Goal: Information Seeking & Learning: Learn about a topic

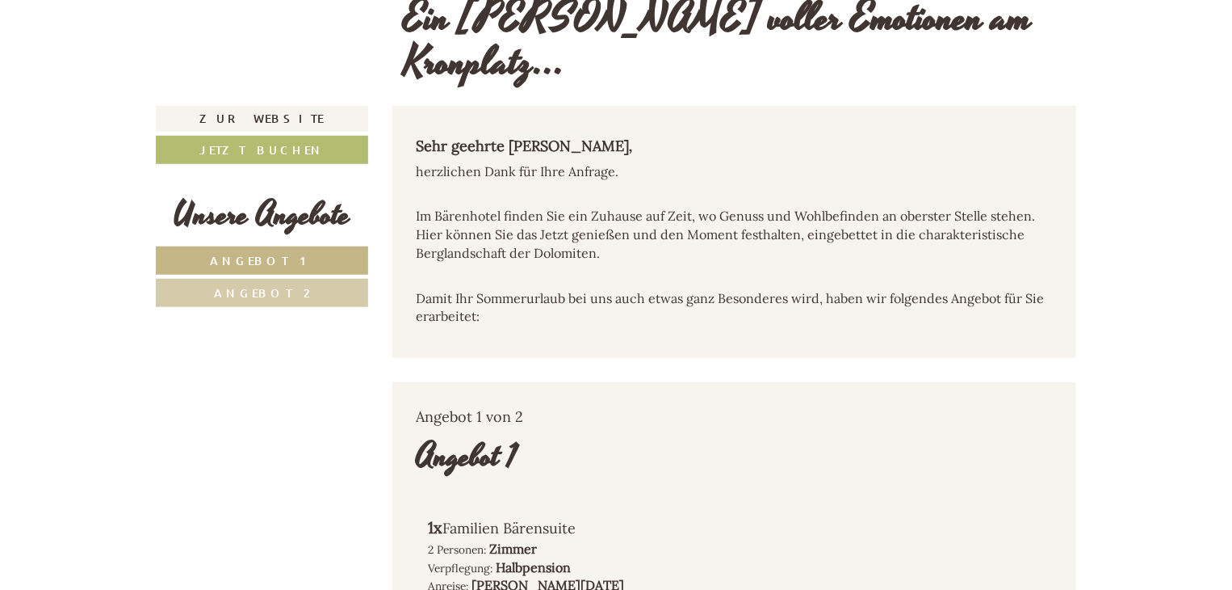
scroll to position [565, 0]
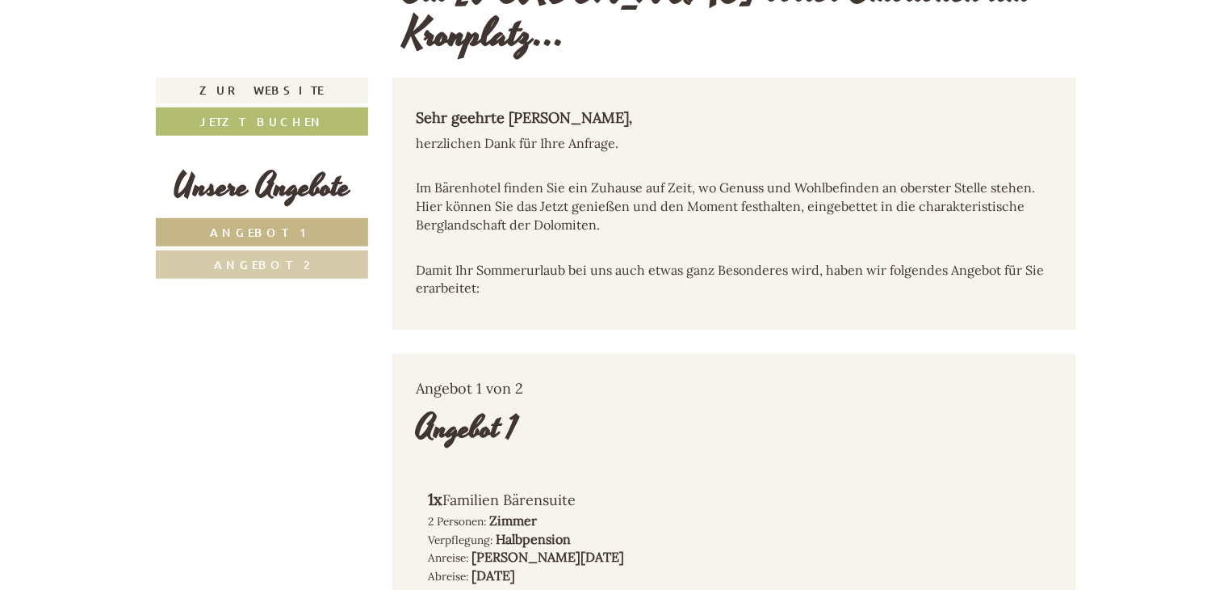
click at [235, 218] on link "Angebot 1" at bounding box center [262, 232] width 212 height 28
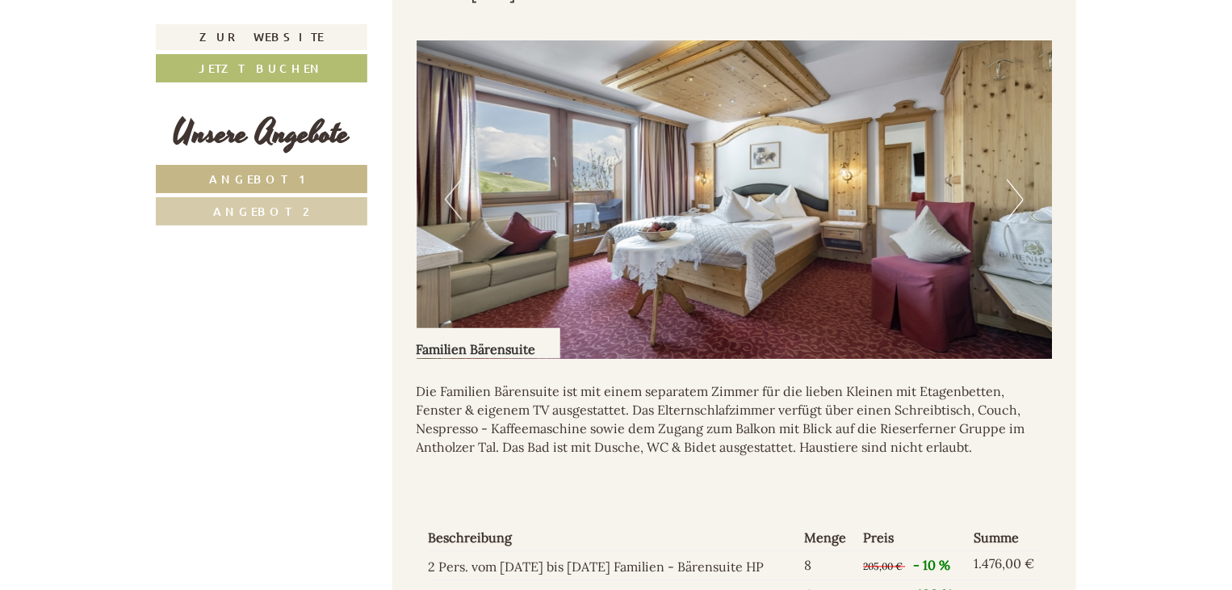
scroll to position [1118, 0]
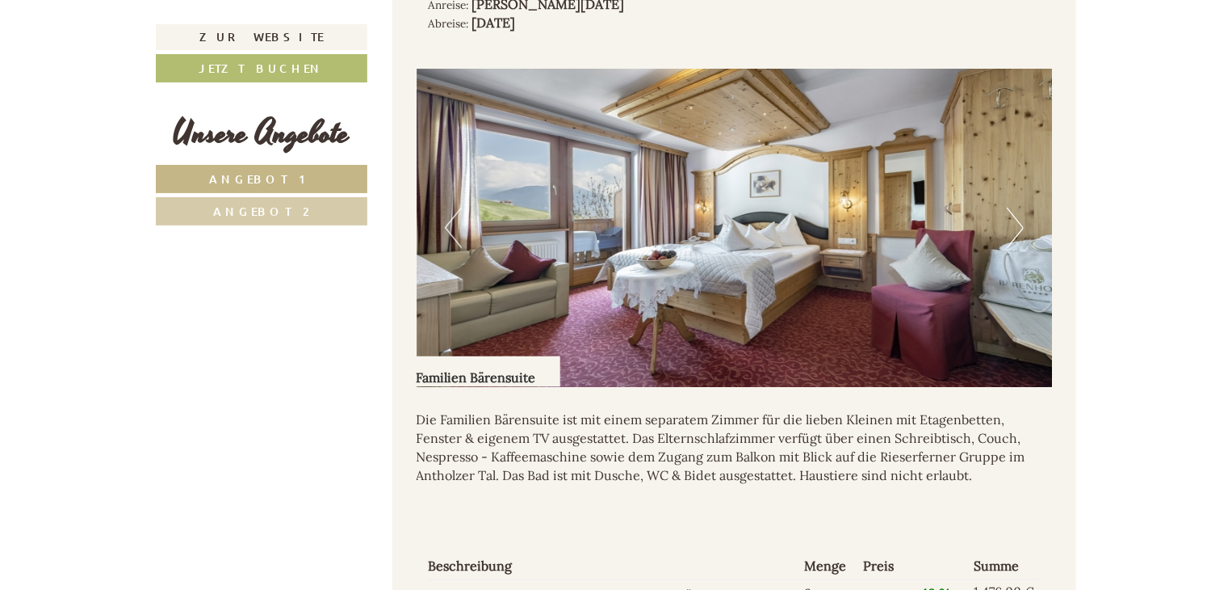
click at [1010, 208] on button "Next" at bounding box center [1015, 228] width 17 height 40
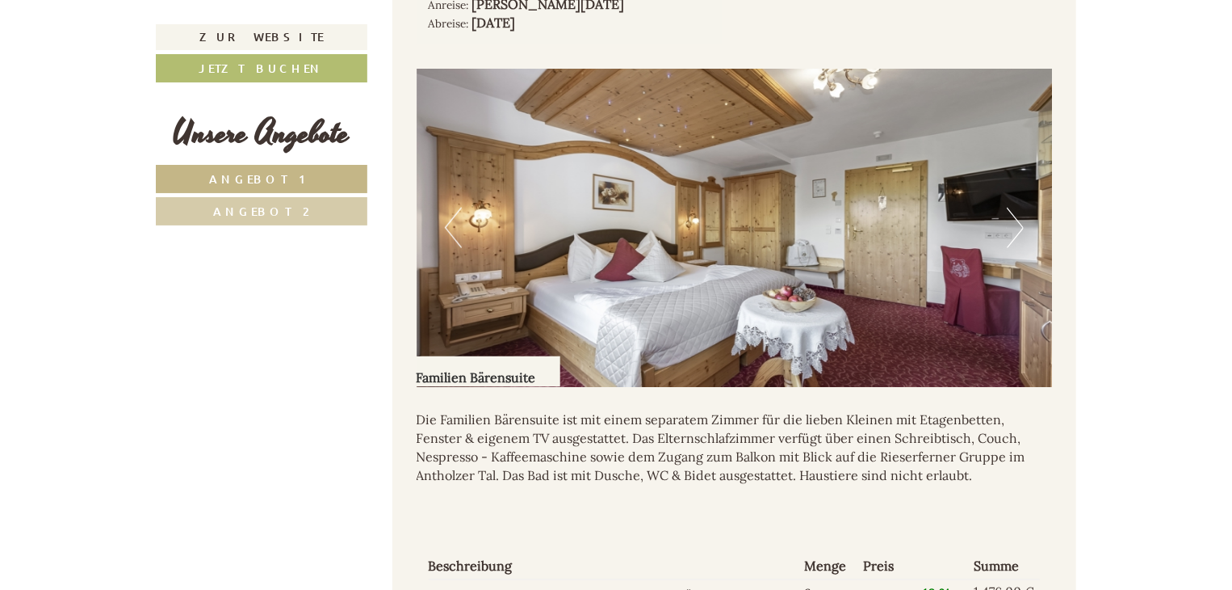
click at [1010, 208] on button "Next" at bounding box center [1015, 228] width 17 height 40
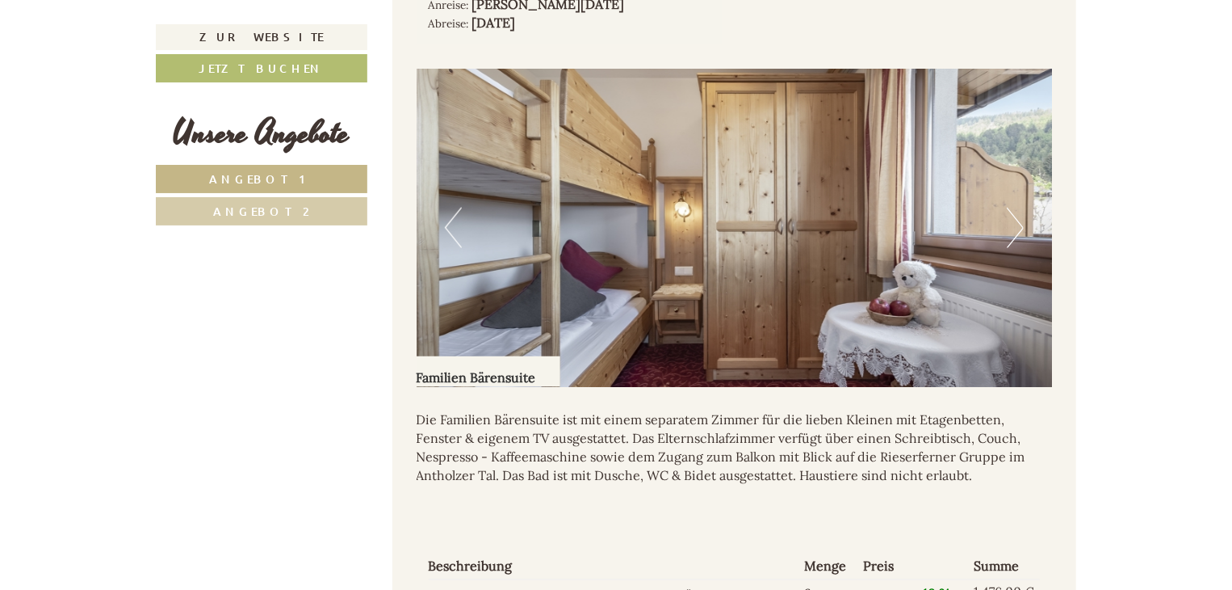
click at [1010, 208] on button "Next" at bounding box center [1015, 228] width 17 height 40
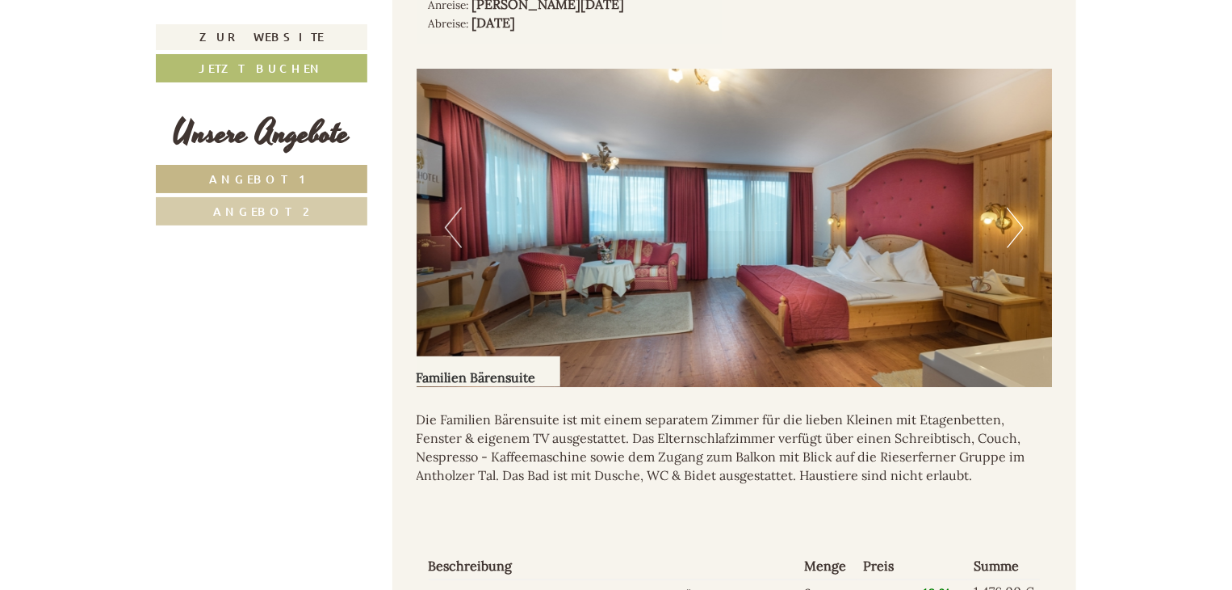
click at [1010, 208] on button "Next" at bounding box center [1015, 228] width 17 height 40
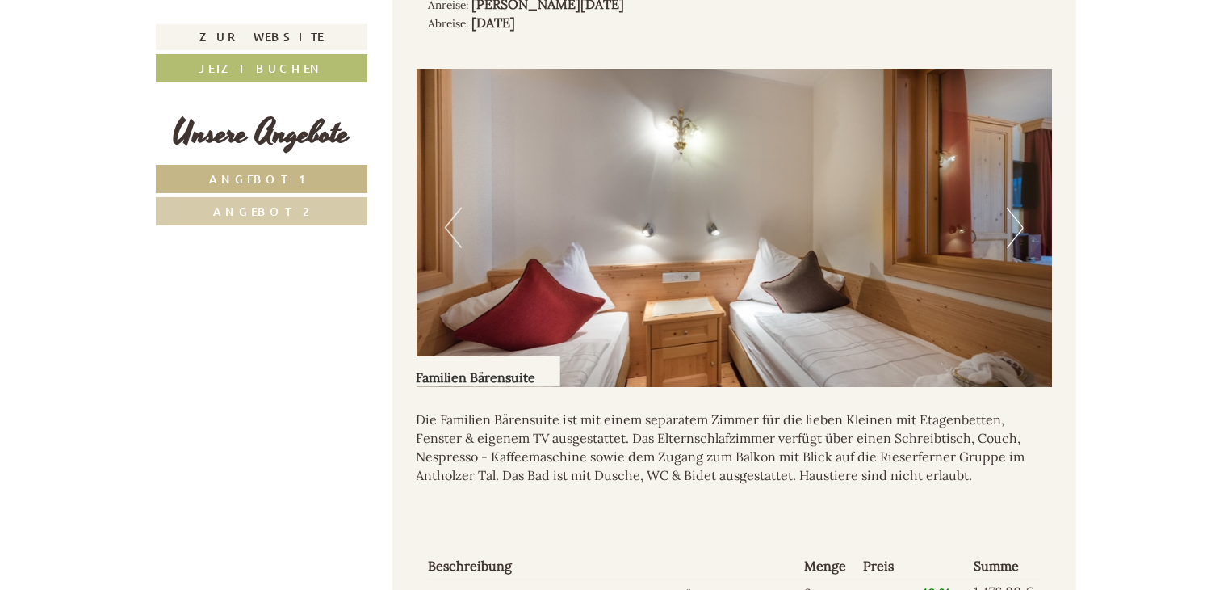
click at [1010, 208] on button "Next" at bounding box center [1015, 228] width 17 height 40
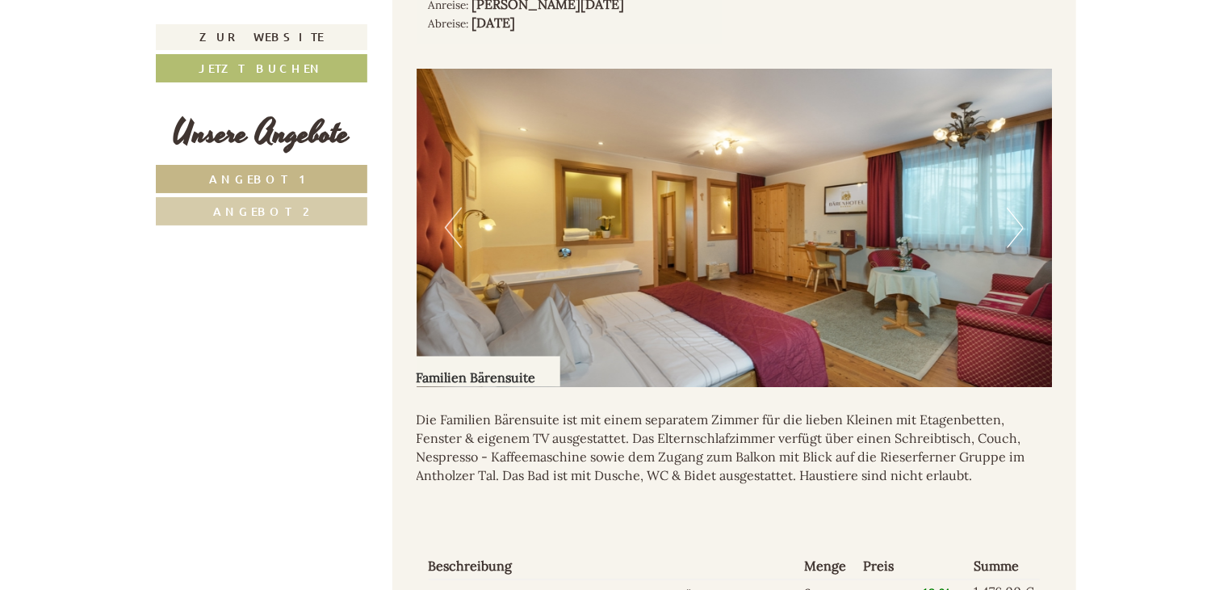
click at [1010, 208] on button "Next" at bounding box center [1015, 228] width 17 height 40
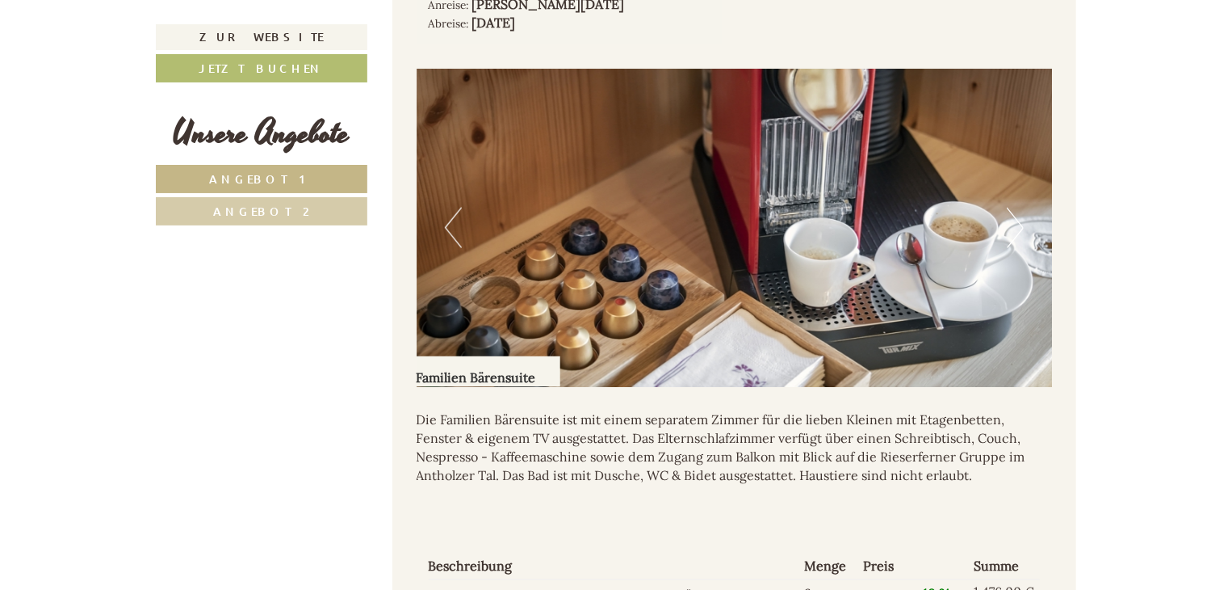
click at [1010, 208] on button "Next" at bounding box center [1015, 228] width 17 height 40
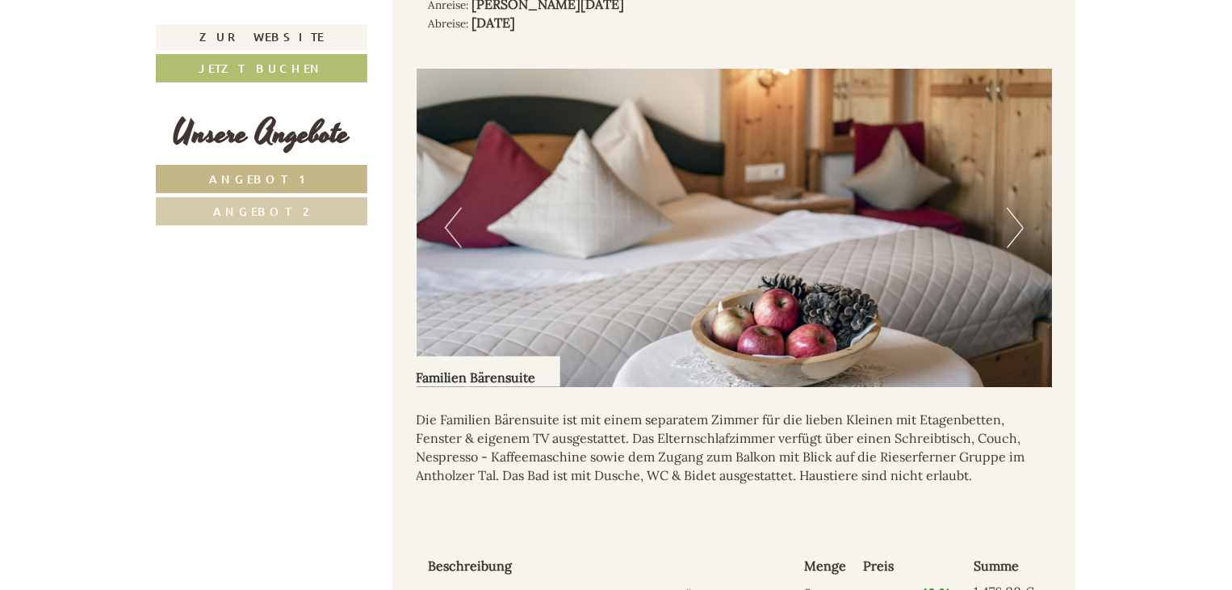
click at [1010, 208] on button "Next" at bounding box center [1015, 228] width 17 height 40
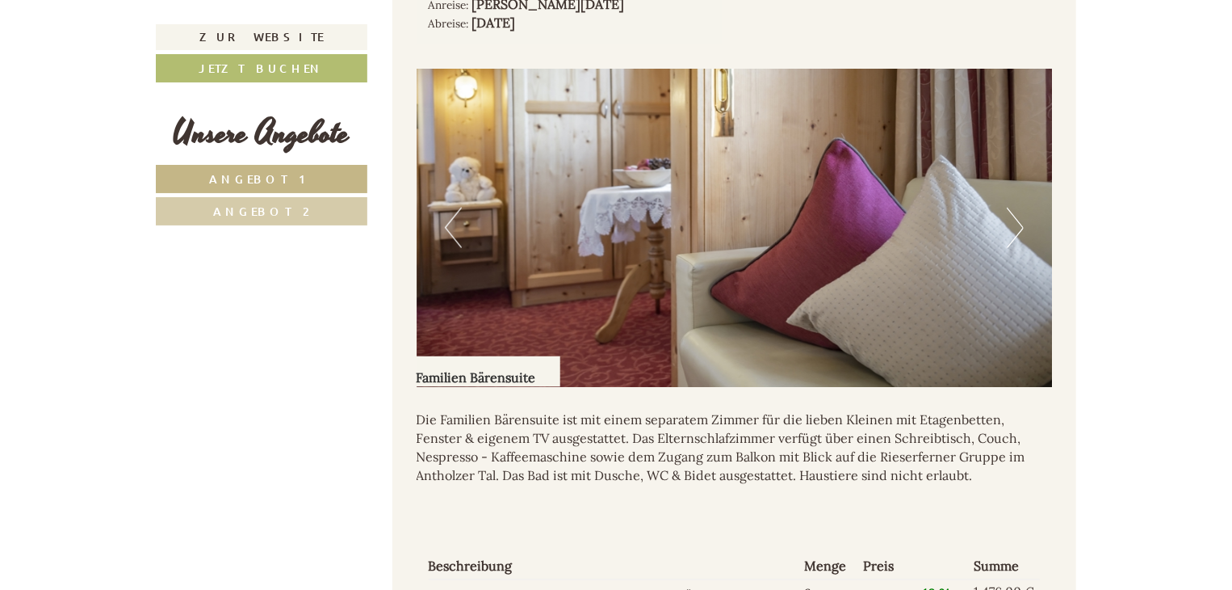
click at [1010, 208] on button "Next" at bounding box center [1015, 228] width 17 height 40
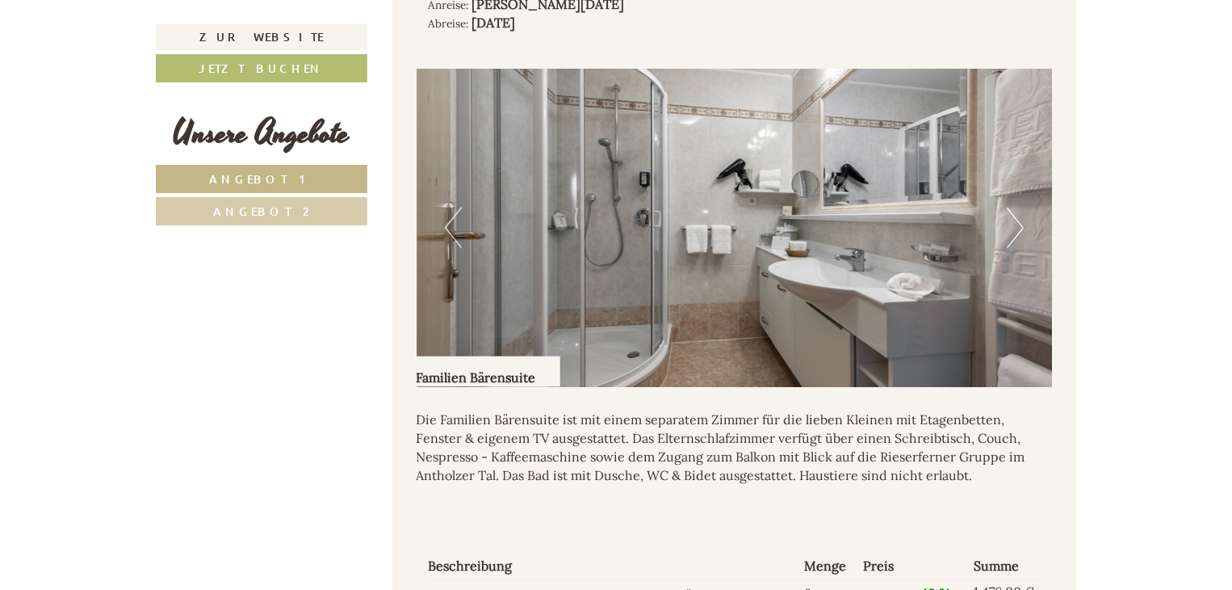
click at [1010, 208] on button "Next" at bounding box center [1015, 228] width 17 height 40
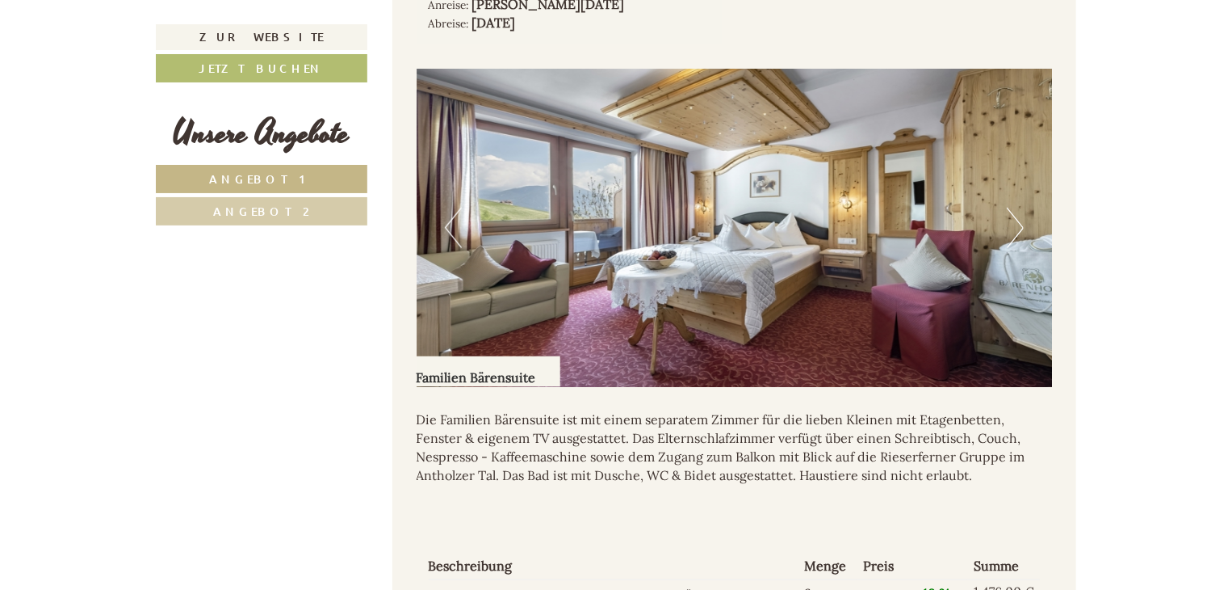
click at [1010, 208] on button "Next" at bounding box center [1015, 228] width 17 height 40
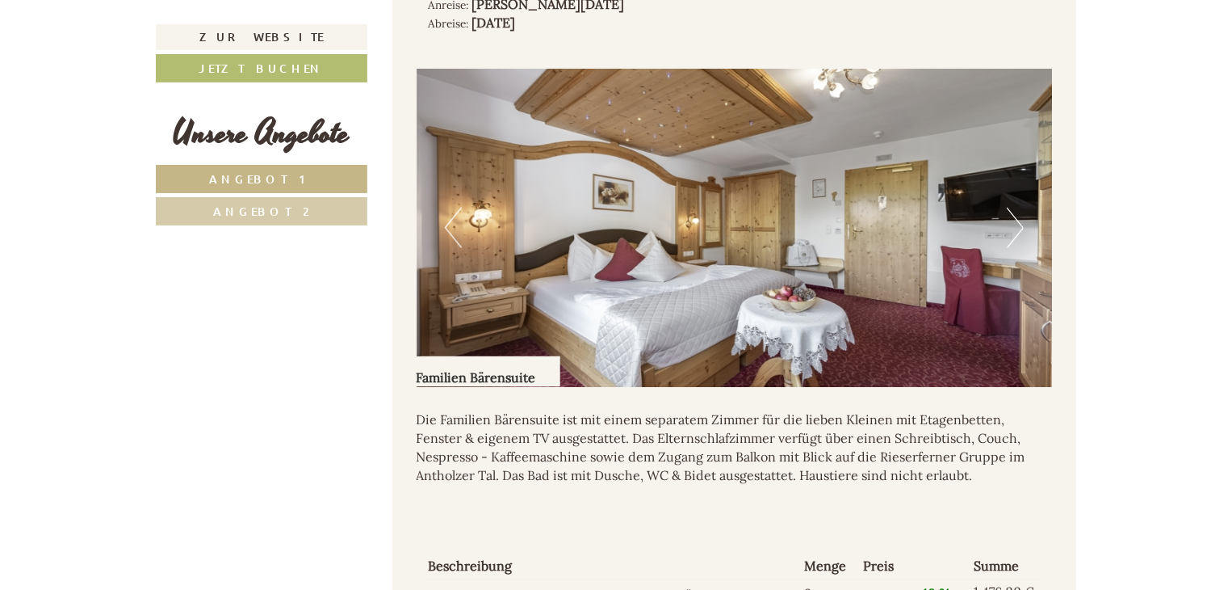
click at [1010, 208] on button "Next" at bounding box center [1015, 228] width 17 height 40
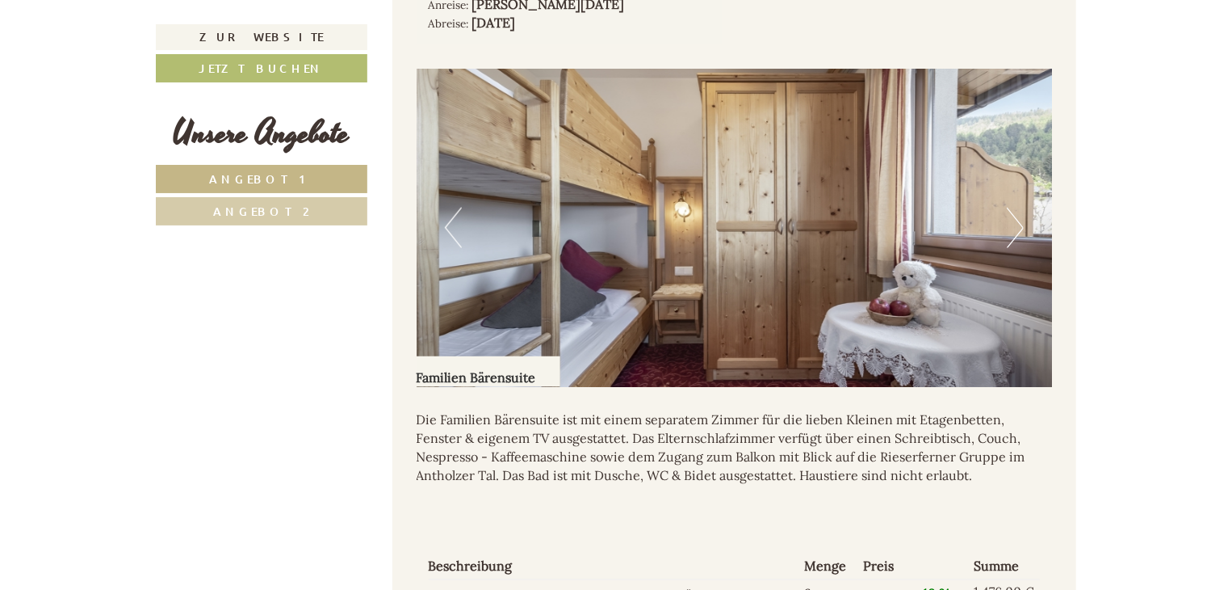
click at [1010, 208] on button "Next" at bounding box center [1015, 228] width 17 height 40
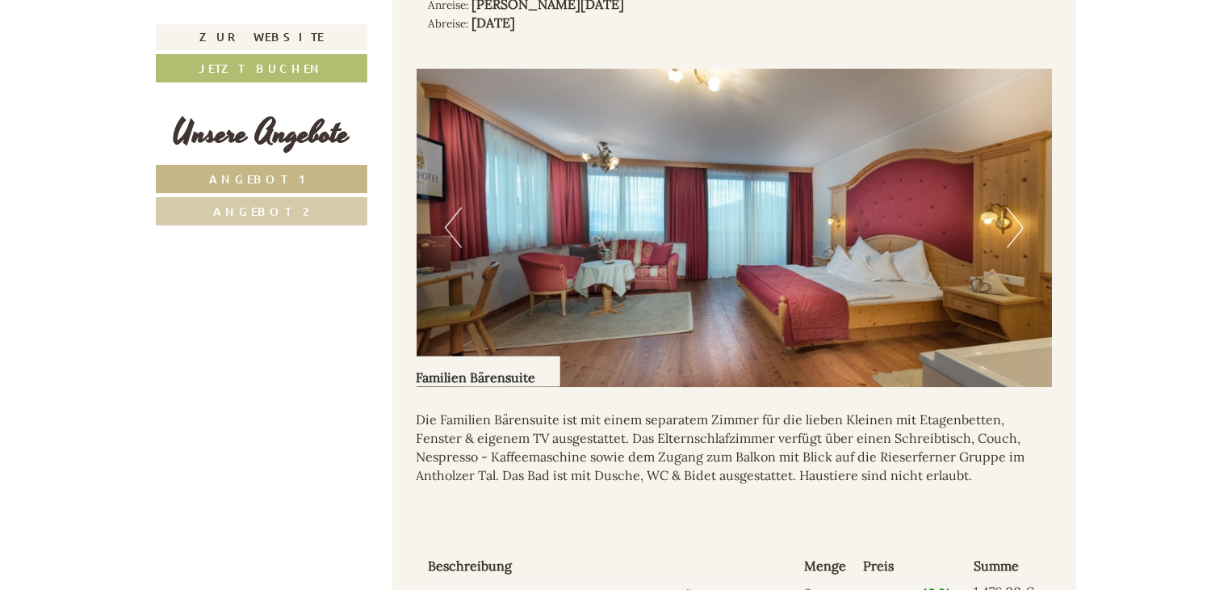
click at [1010, 208] on button "Next" at bounding box center [1015, 228] width 17 height 40
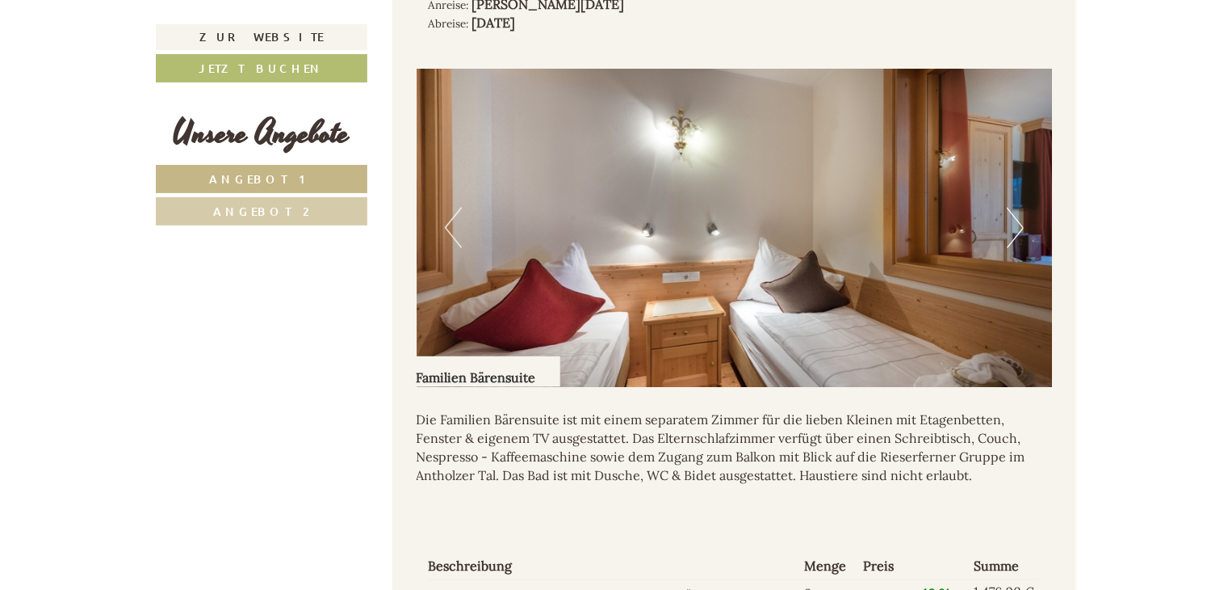
click at [1010, 208] on button "Next" at bounding box center [1015, 228] width 17 height 40
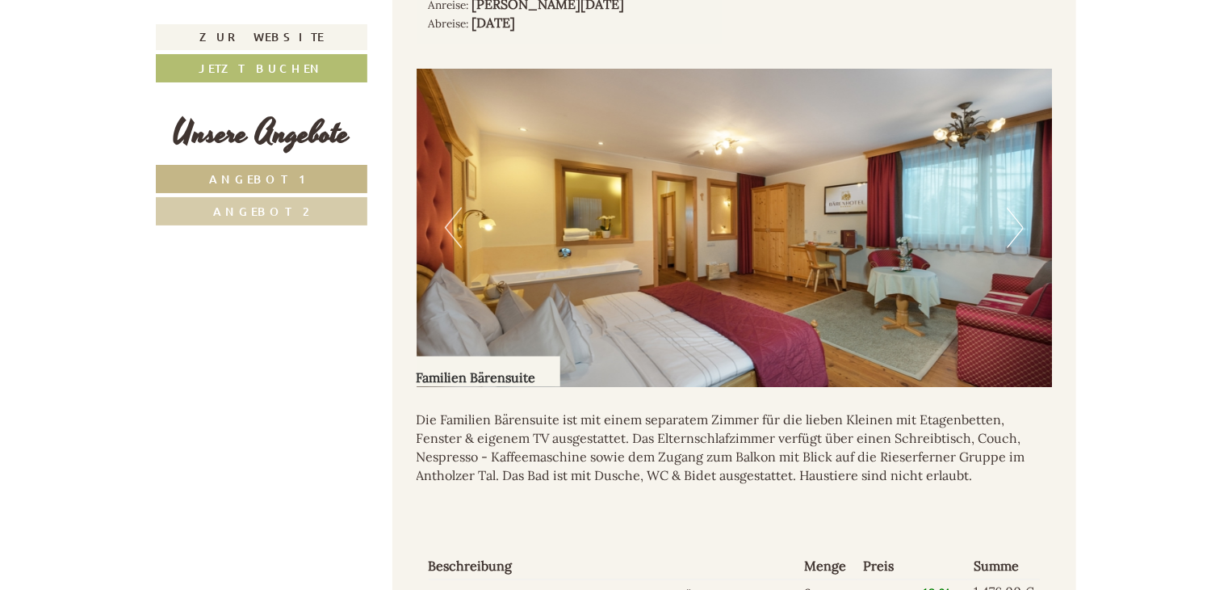
click at [1010, 208] on button "Next" at bounding box center [1015, 228] width 17 height 40
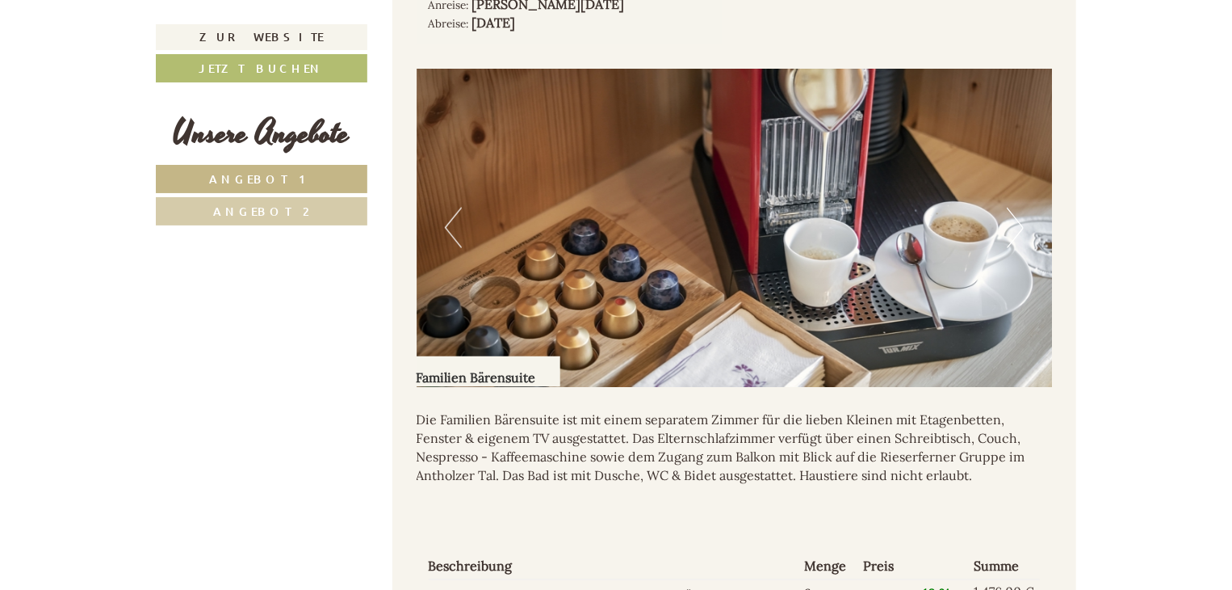
click at [1010, 208] on button "Next" at bounding box center [1015, 228] width 17 height 40
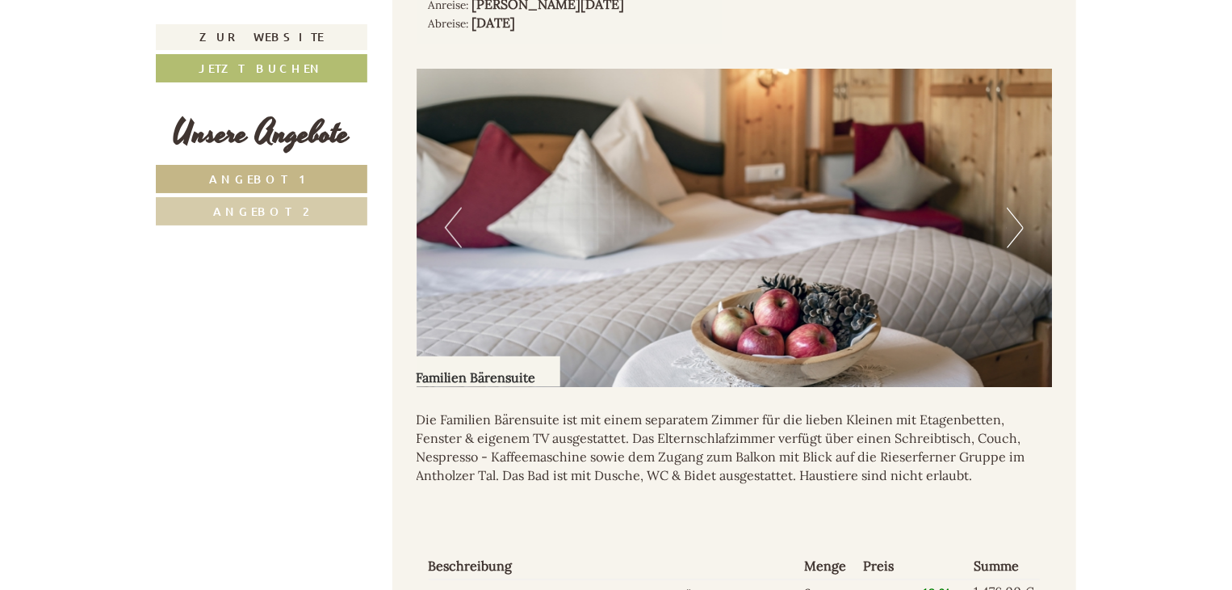
click at [268, 216] on link "Angebot 2" at bounding box center [262, 211] width 212 height 28
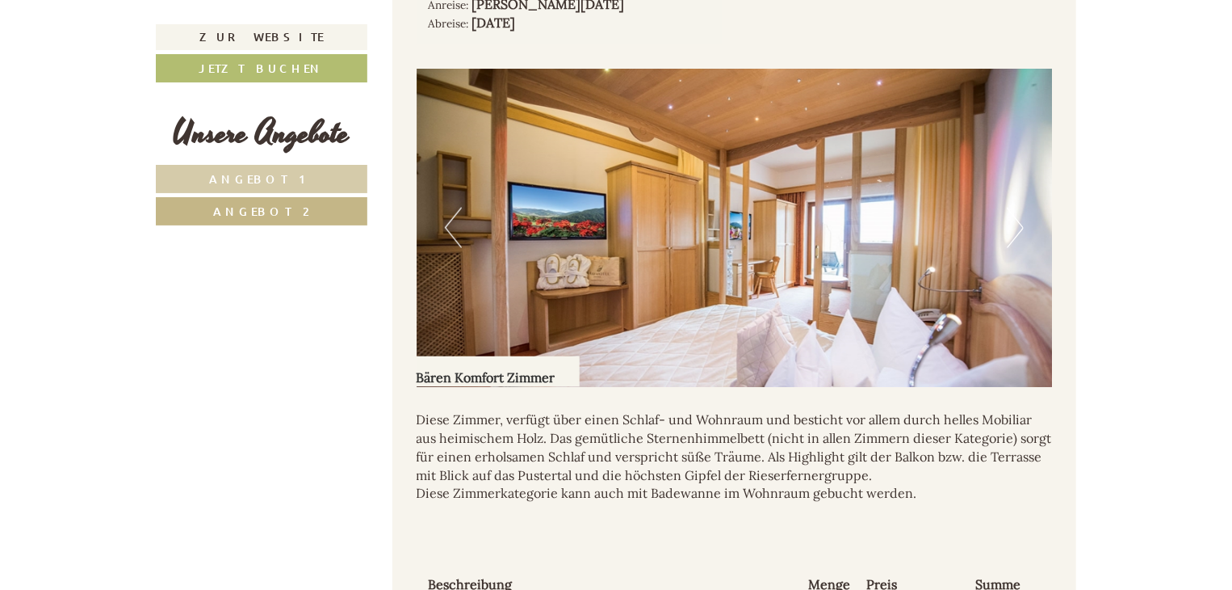
scroll to position [1037, 0]
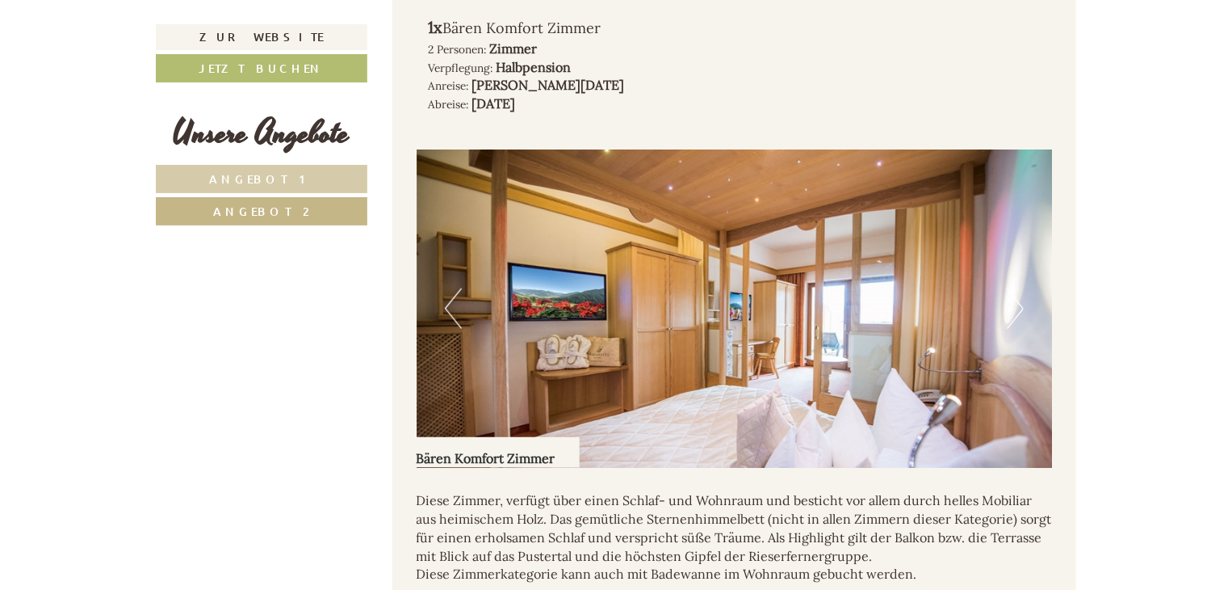
click at [1010, 288] on button "Next" at bounding box center [1015, 308] width 17 height 40
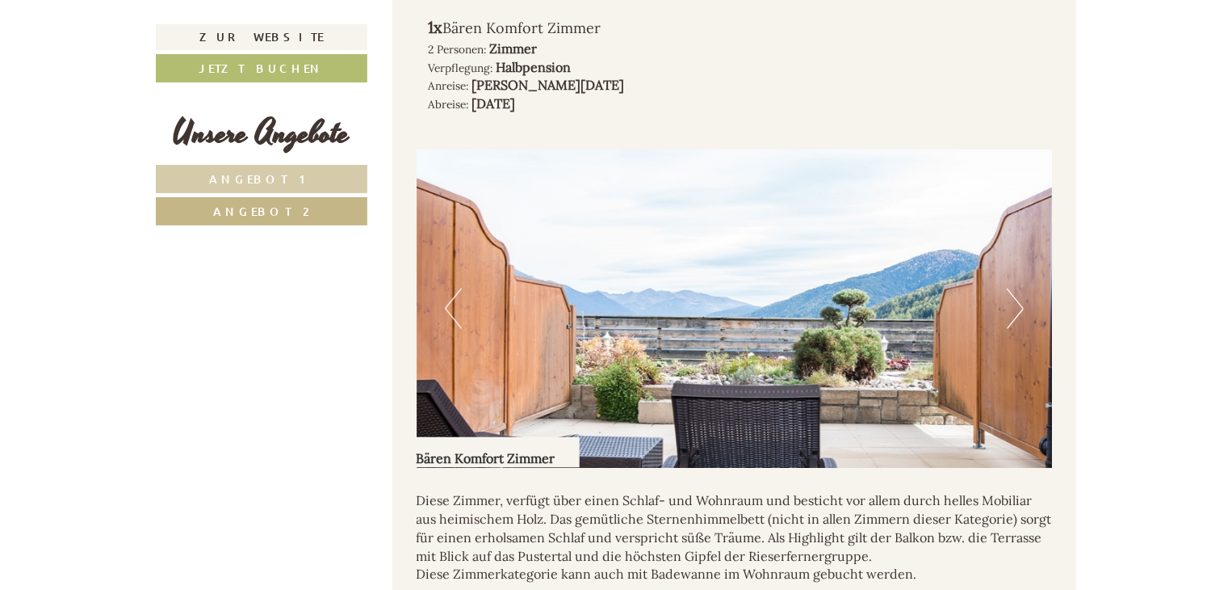
click at [1016, 288] on button "Next" at bounding box center [1015, 308] width 17 height 40
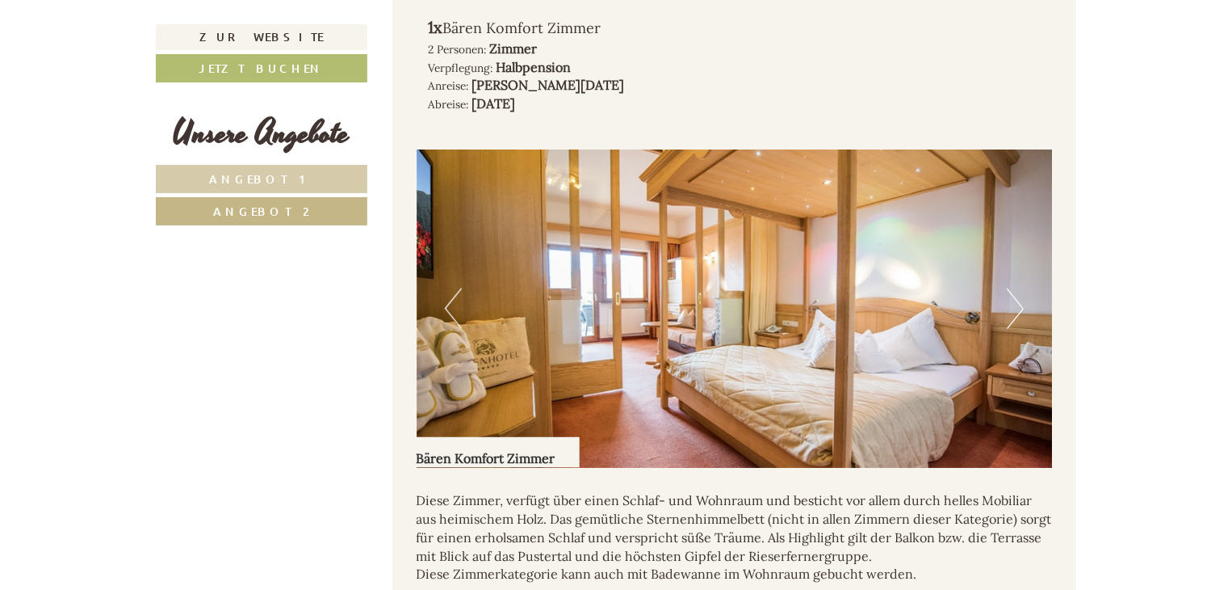
click at [1016, 288] on button "Next" at bounding box center [1015, 308] width 17 height 40
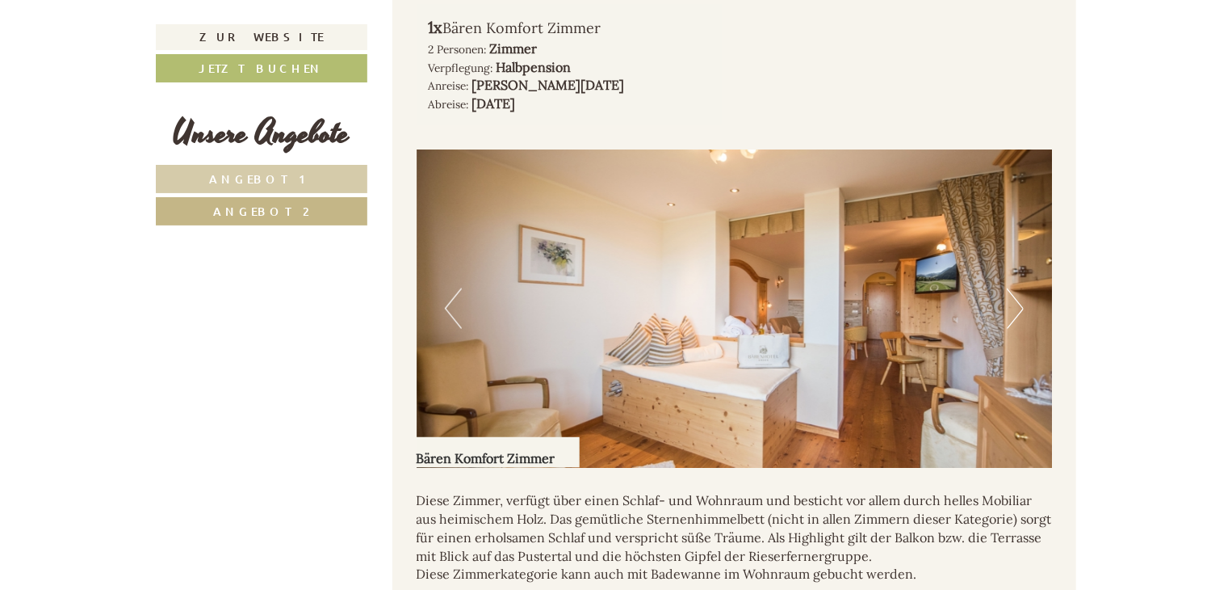
click at [1016, 288] on button "Next" at bounding box center [1015, 308] width 17 height 40
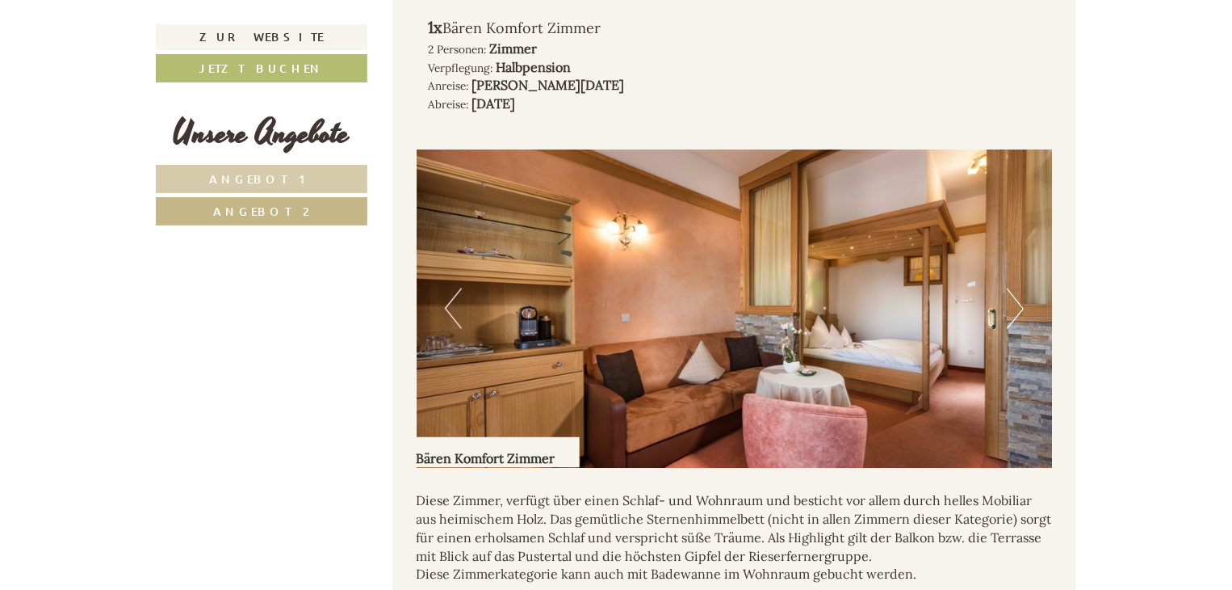
click at [1016, 288] on button "Next" at bounding box center [1015, 308] width 17 height 40
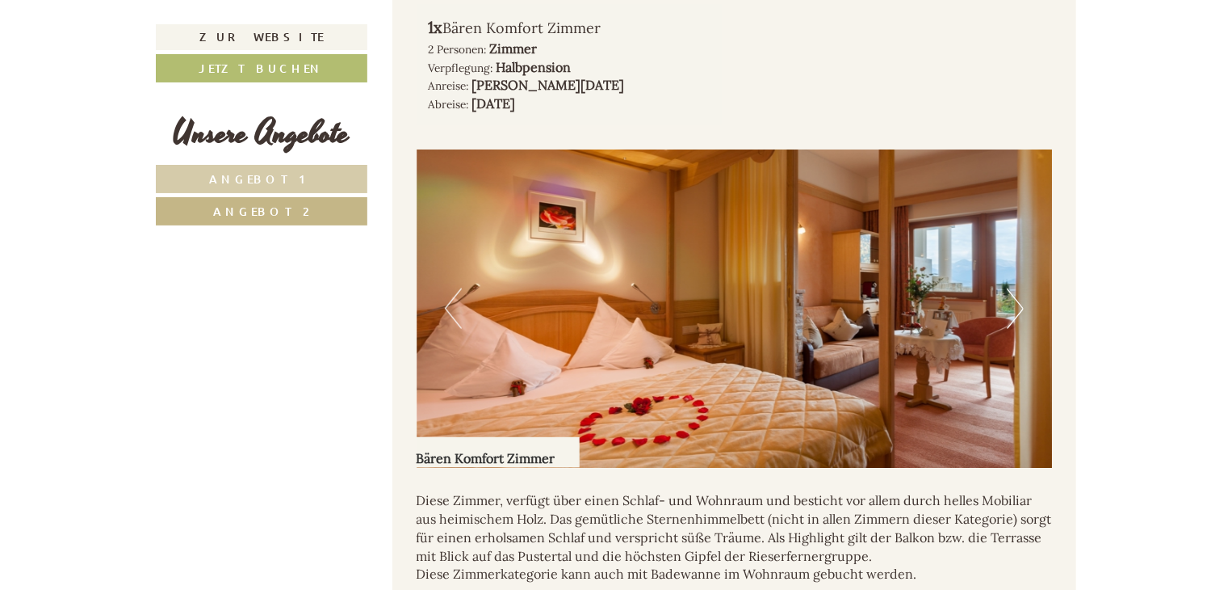
click at [1016, 288] on button "Next" at bounding box center [1015, 308] width 17 height 40
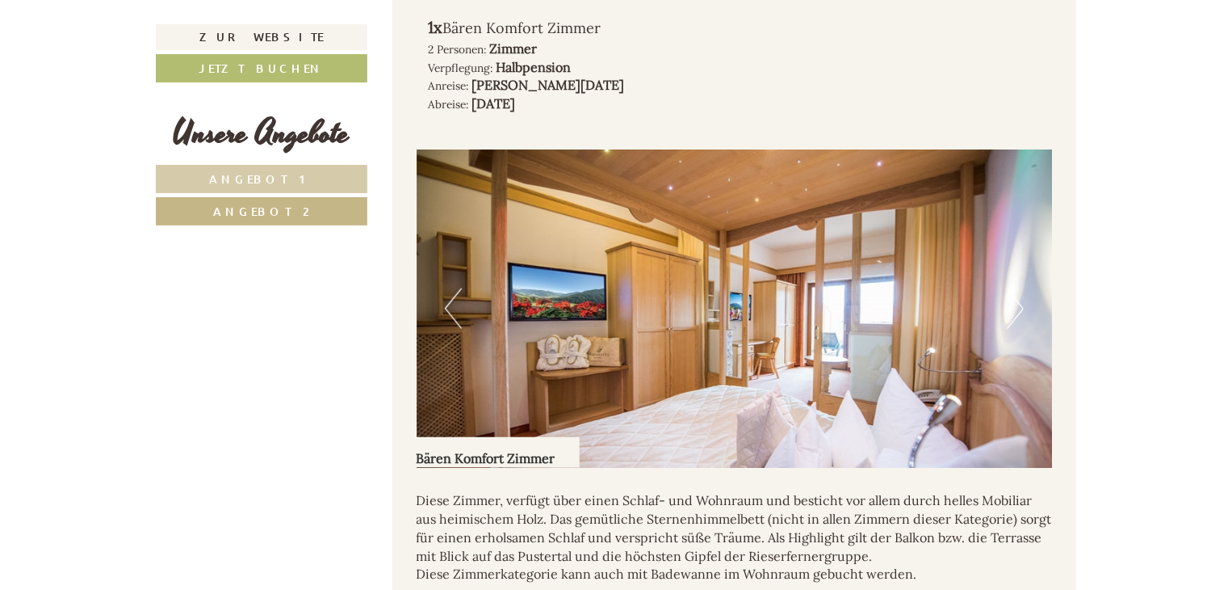
click at [1016, 288] on button "Next" at bounding box center [1015, 308] width 17 height 40
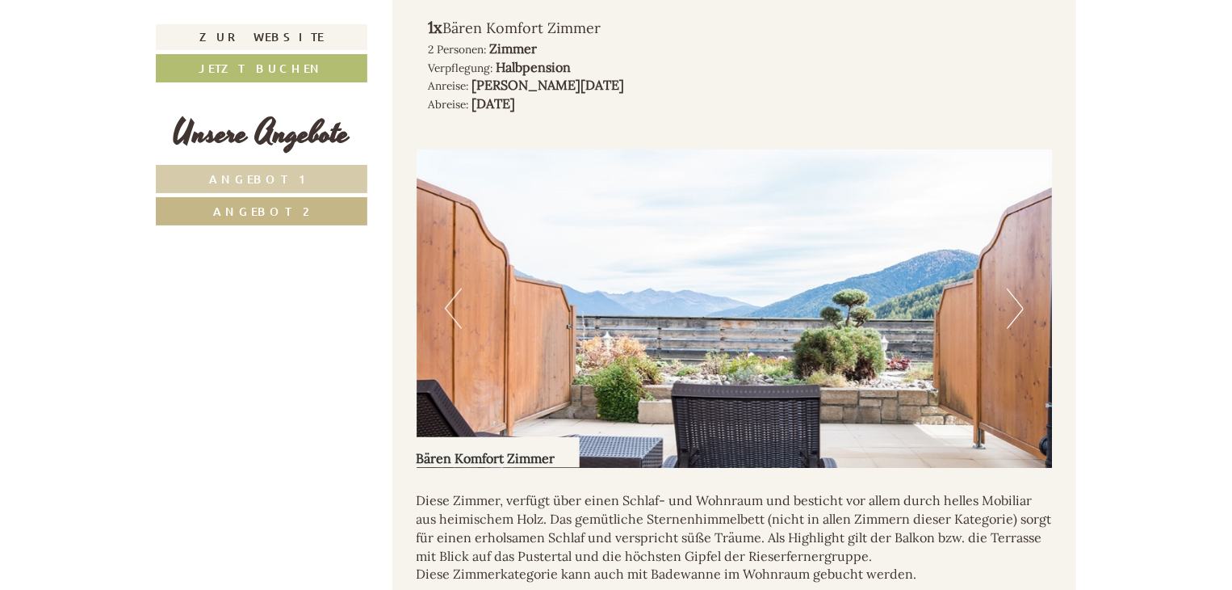
click at [1016, 288] on button "Next" at bounding box center [1015, 308] width 17 height 40
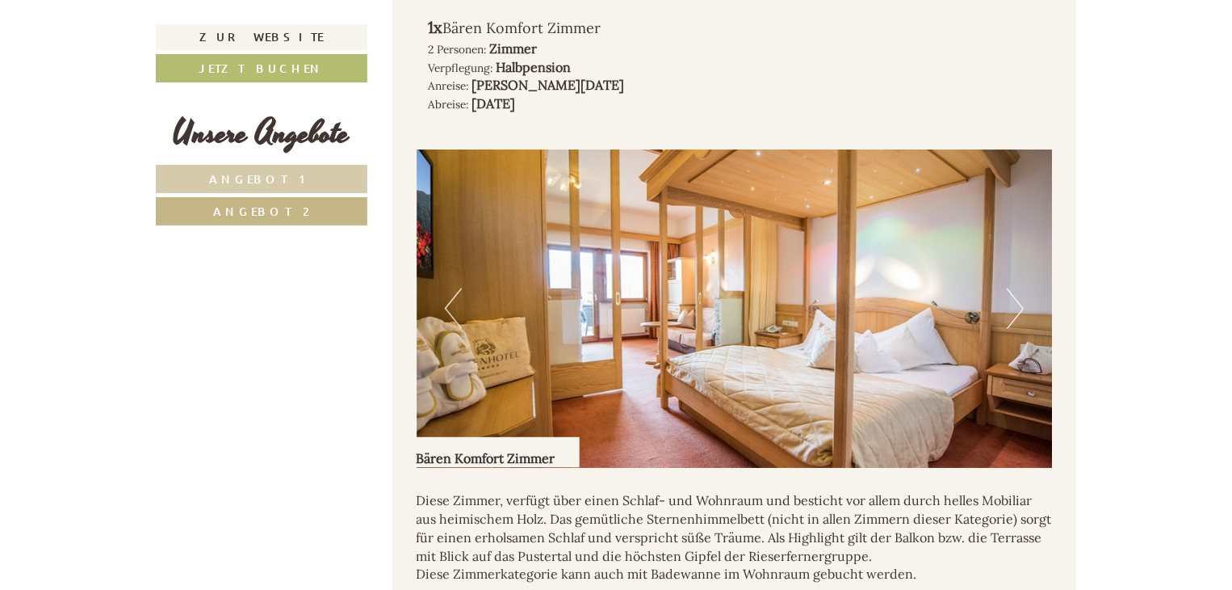
click at [1016, 288] on button "Next" at bounding box center [1015, 308] width 17 height 40
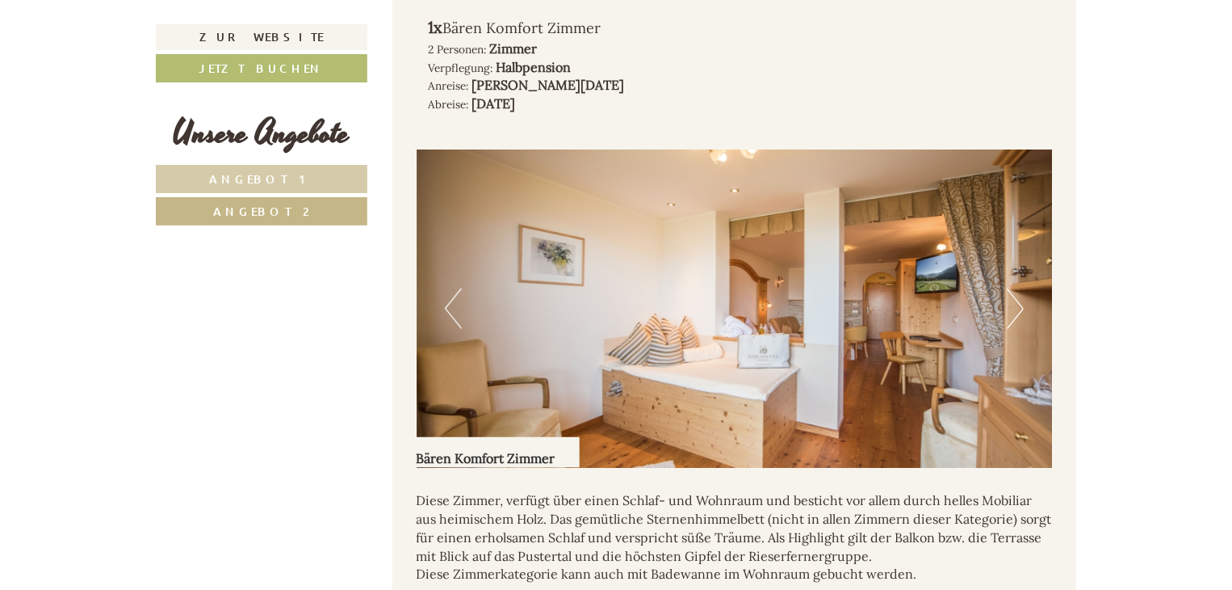
click at [1016, 288] on button "Next" at bounding box center [1015, 308] width 17 height 40
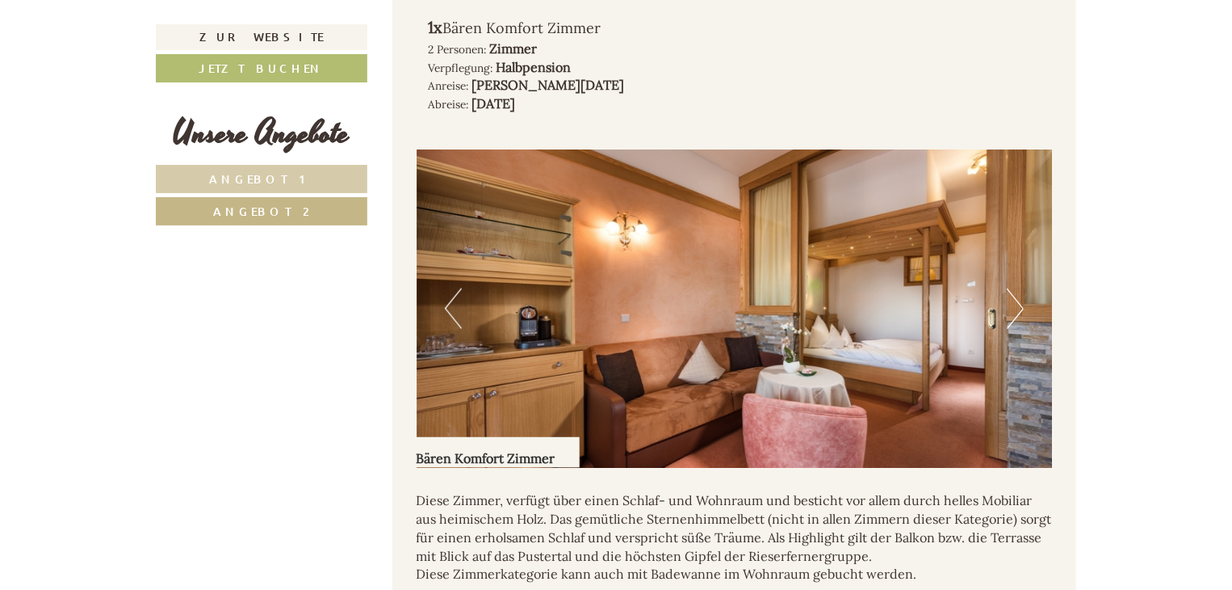
click at [1016, 288] on button "Next" at bounding box center [1015, 308] width 17 height 40
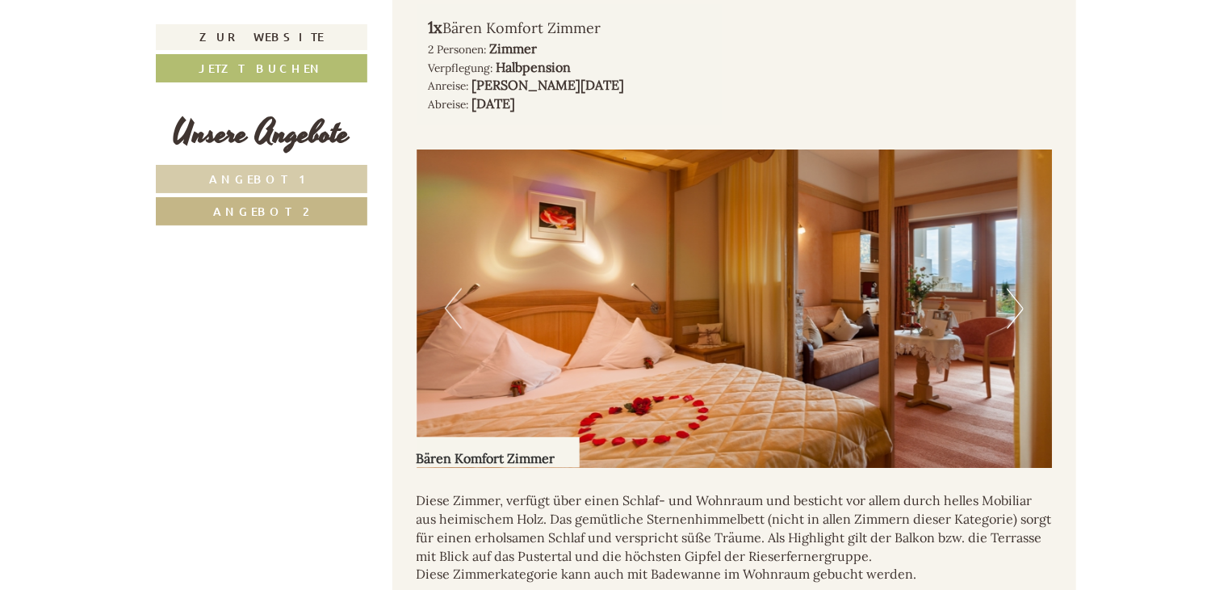
click at [1016, 288] on button "Next" at bounding box center [1015, 308] width 17 height 40
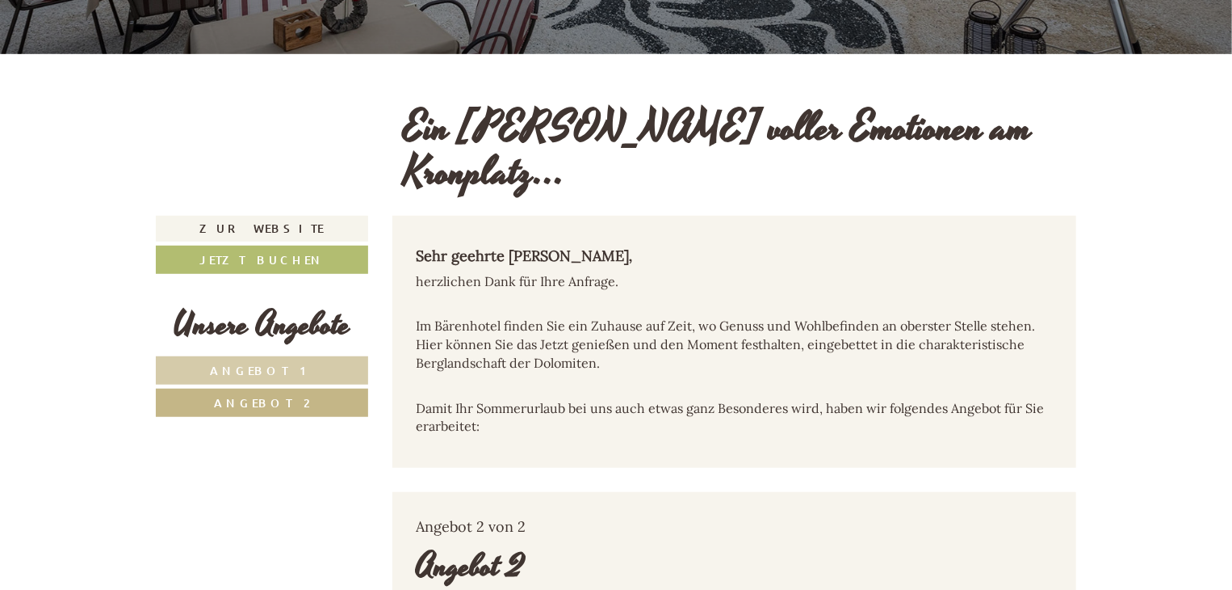
scroll to position [472, 0]
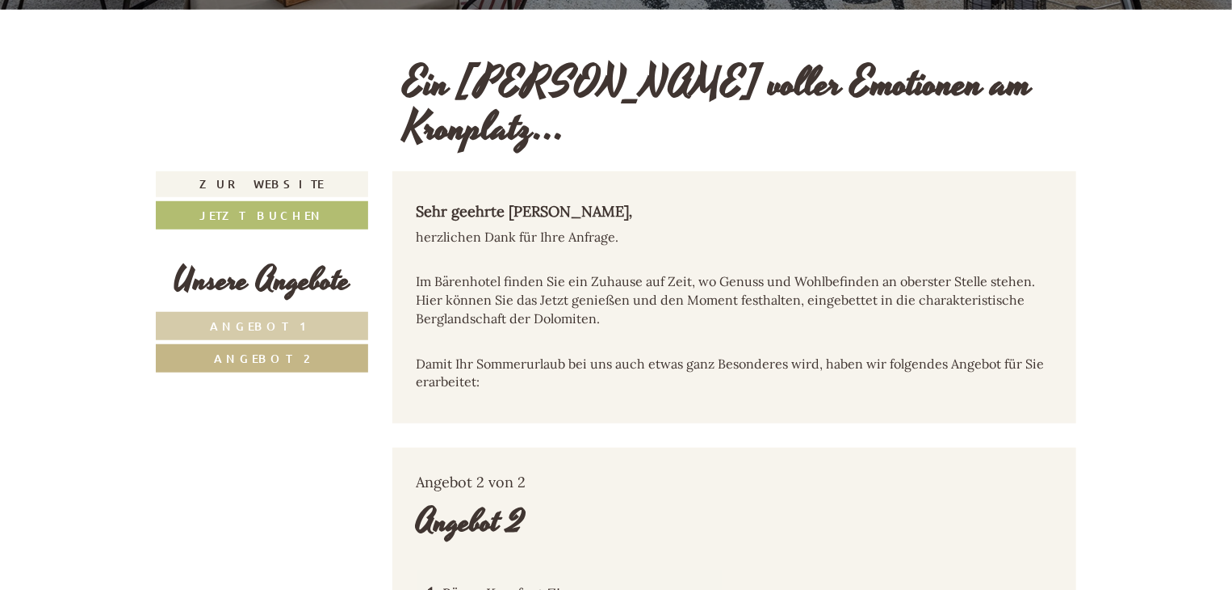
click at [212, 312] on link "Angebot 1" at bounding box center [262, 326] width 212 height 28
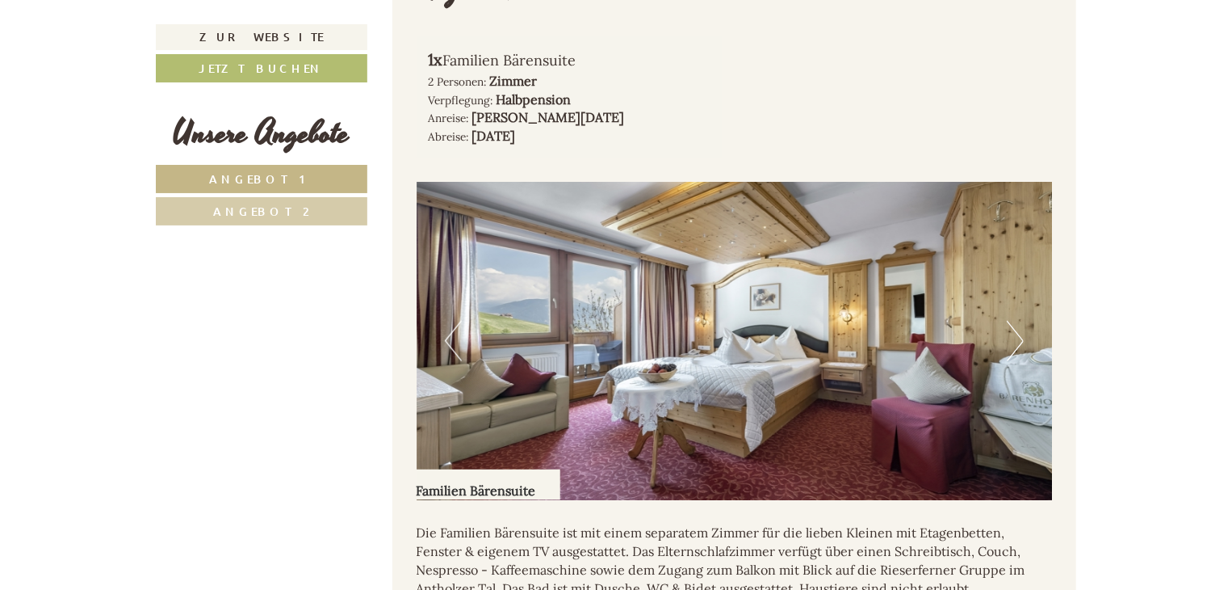
scroll to position [1037, 0]
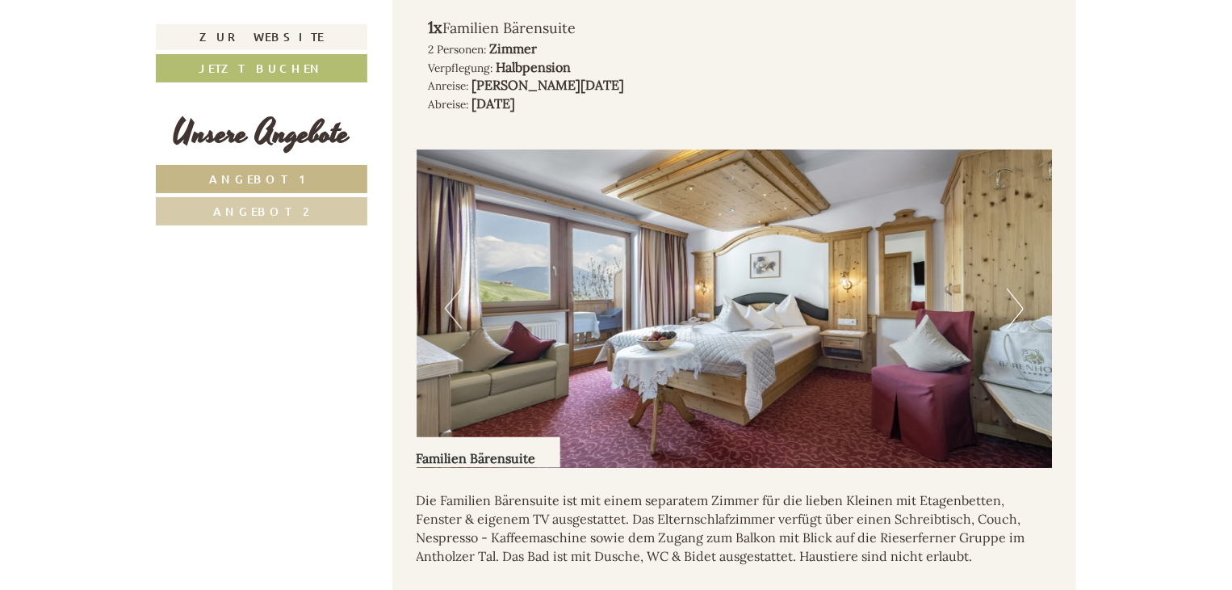
click at [571, 211] on img at bounding box center [735, 308] width 636 height 318
click at [1018, 288] on button "Next" at bounding box center [1015, 308] width 17 height 40
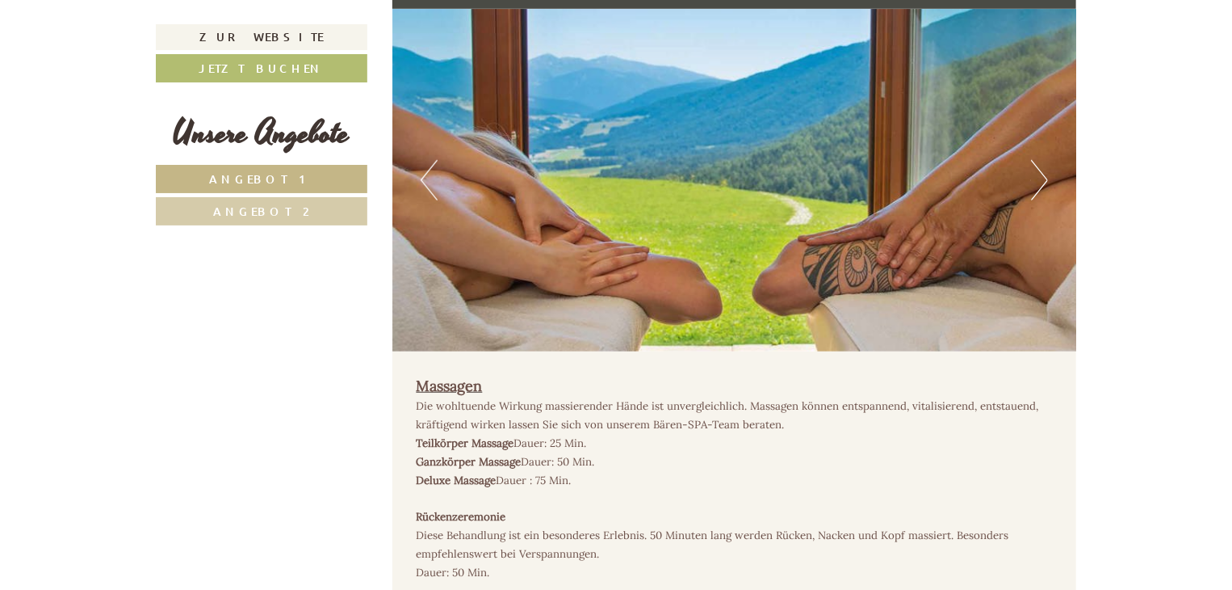
scroll to position [3702, 0]
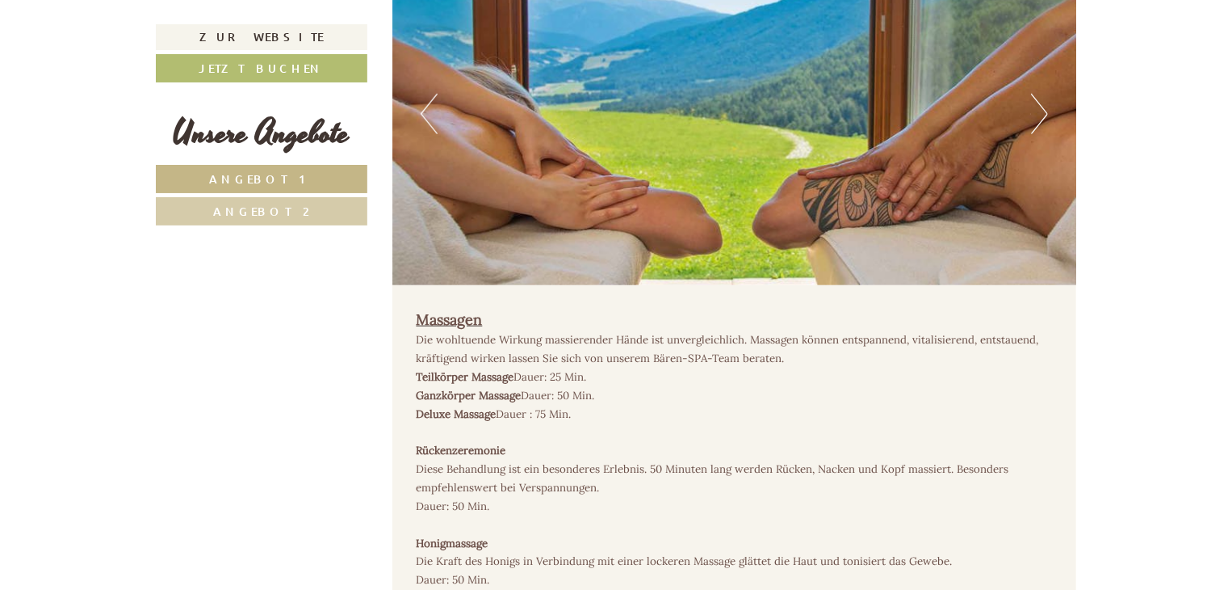
click at [1037, 94] on button "Next" at bounding box center [1039, 114] width 17 height 40
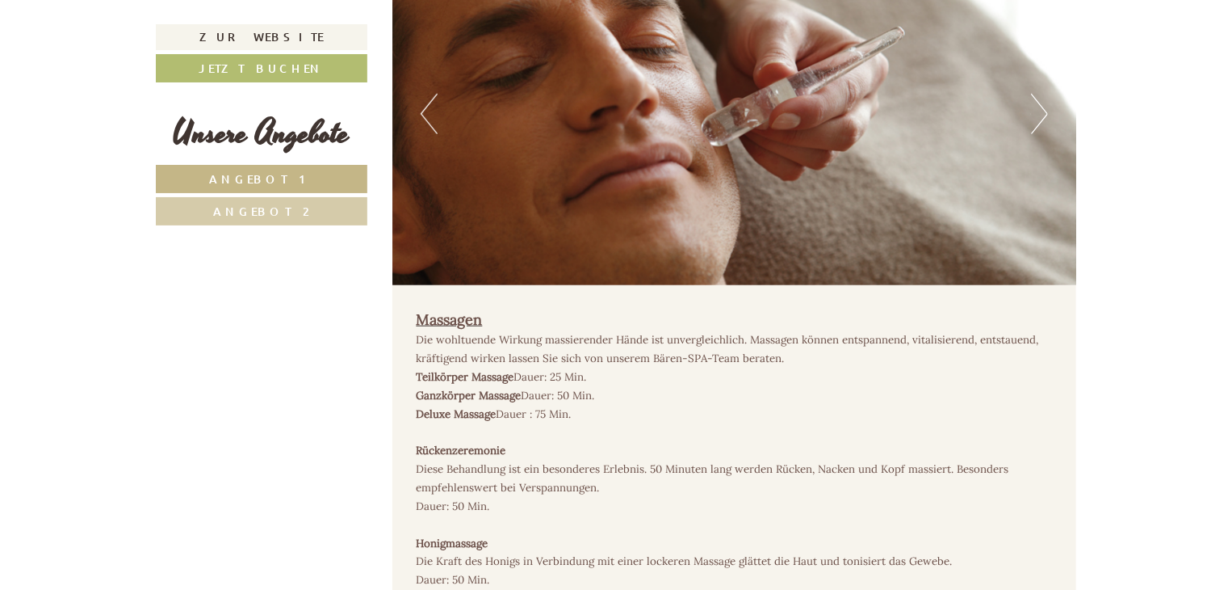
click at [1037, 94] on button "Next" at bounding box center [1039, 114] width 17 height 40
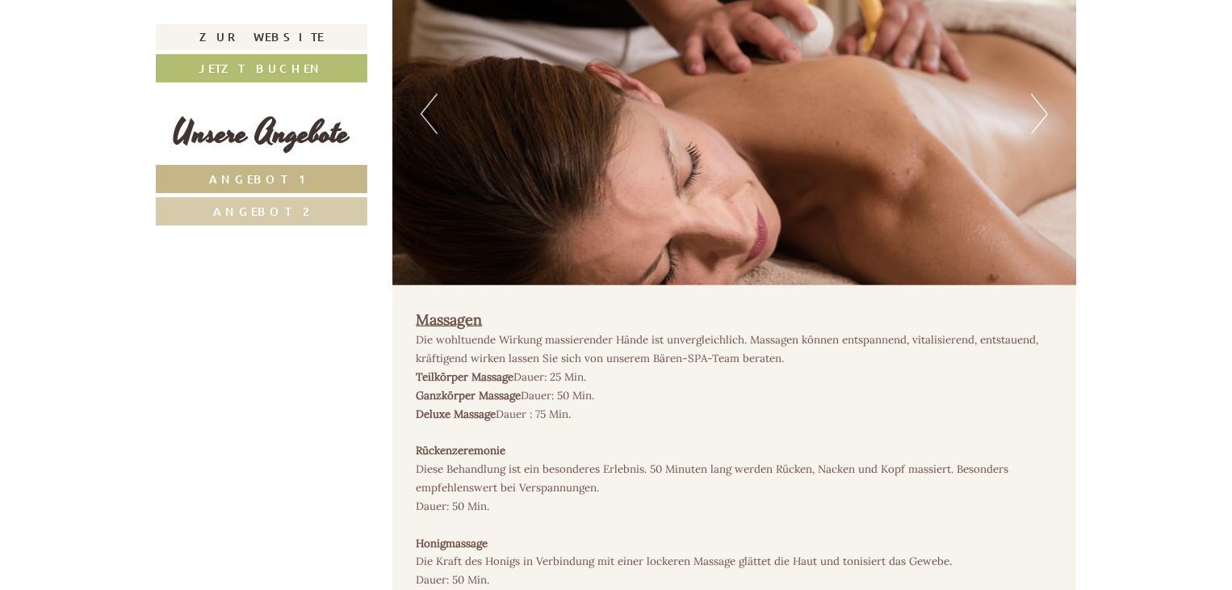
click at [1037, 94] on button "Next" at bounding box center [1039, 114] width 17 height 40
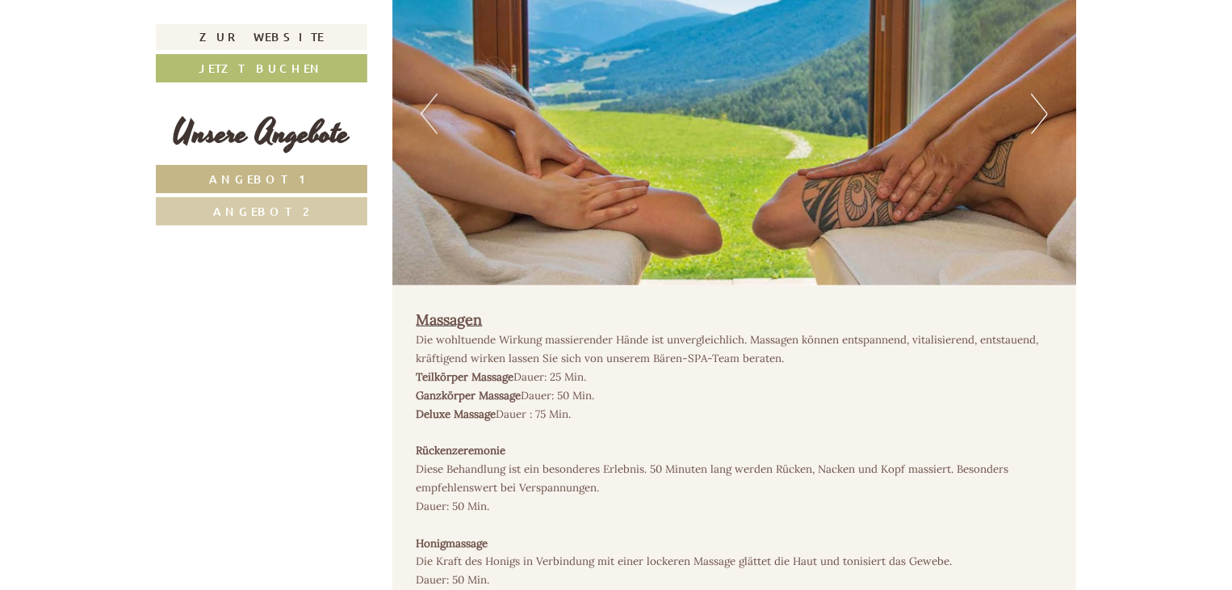
click at [1037, 94] on button "Next" at bounding box center [1039, 114] width 17 height 40
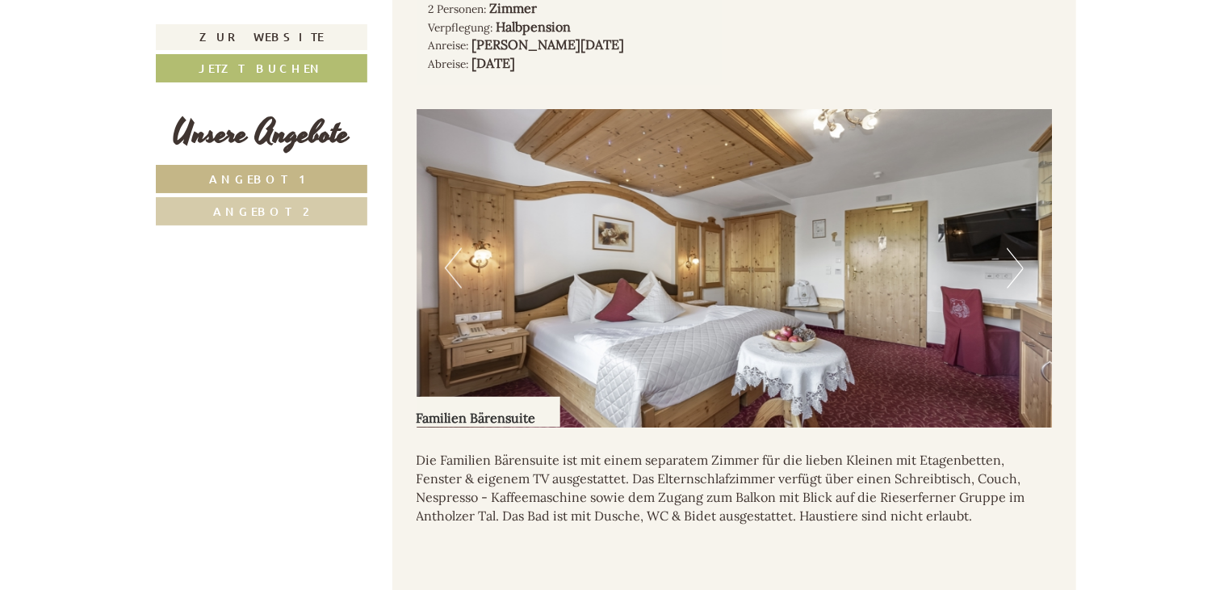
scroll to position [1037, 0]
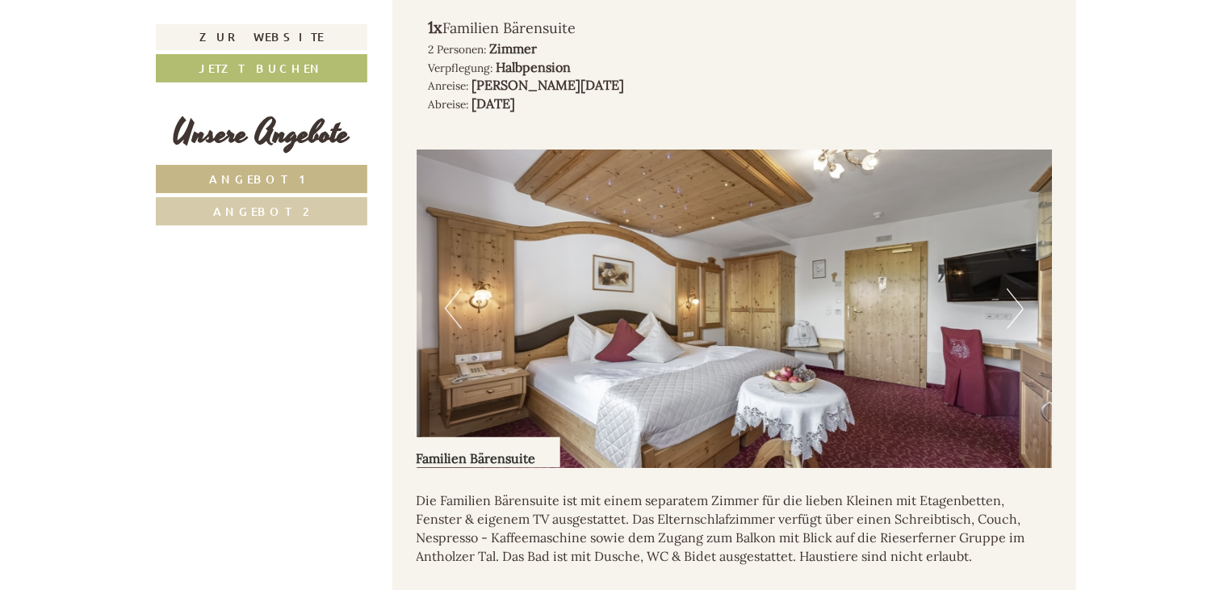
click at [1029, 258] on img at bounding box center [735, 308] width 636 height 318
click at [1013, 288] on button "Next" at bounding box center [1015, 308] width 17 height 40
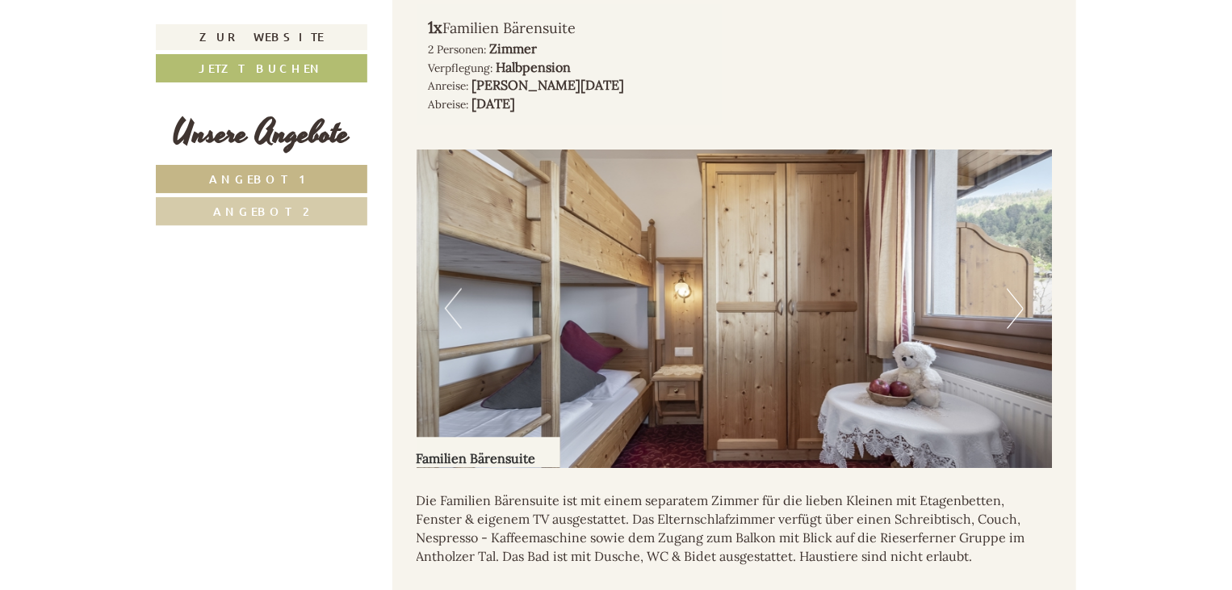
click at [1013, 288] on button "Next" at bounding box center [1015, 308] width 17 height 40
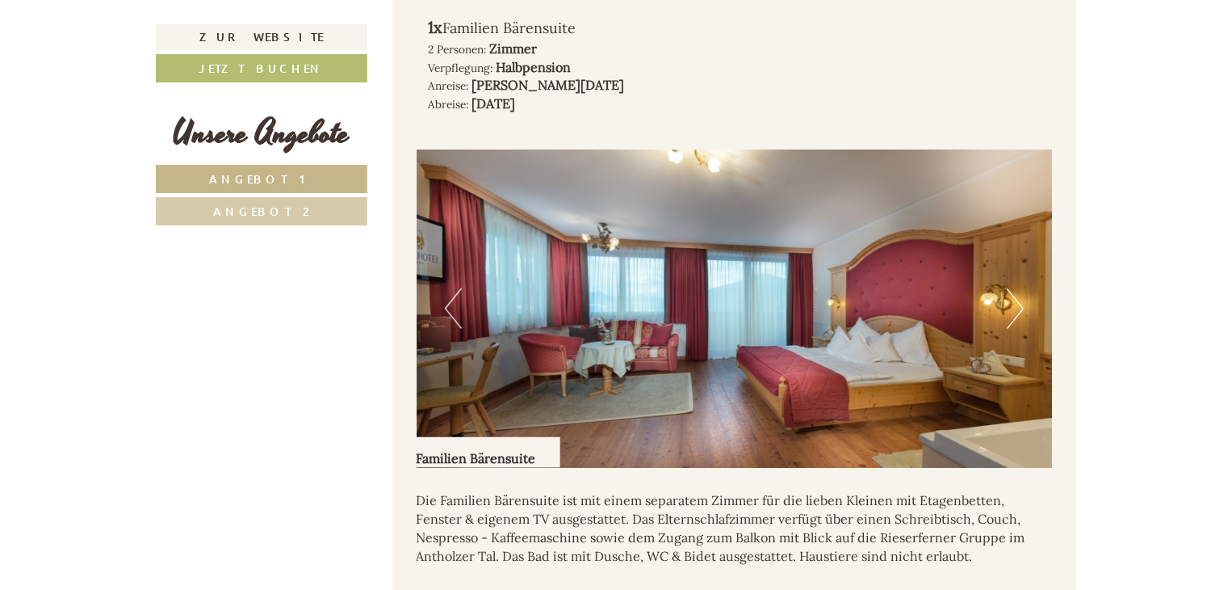
click at [1013, 288] on button "Next" at bounding box center [1015, 308] width 17 height 40
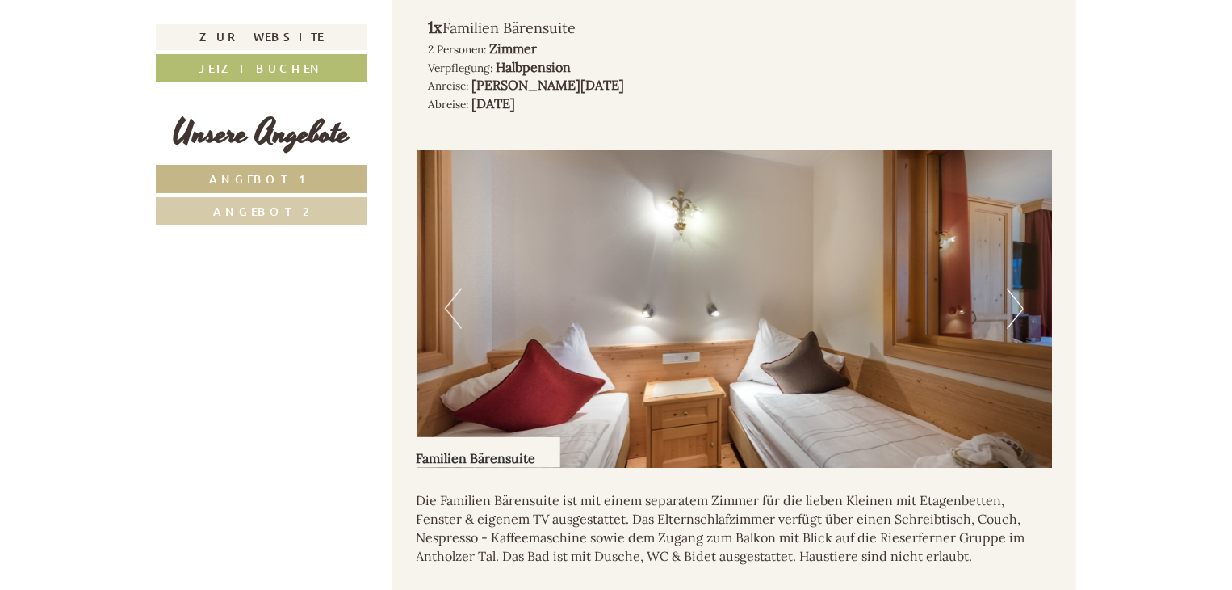
click at [1013, 288] on button "Next" at bounding box center [1015, 308] width 17 height 40
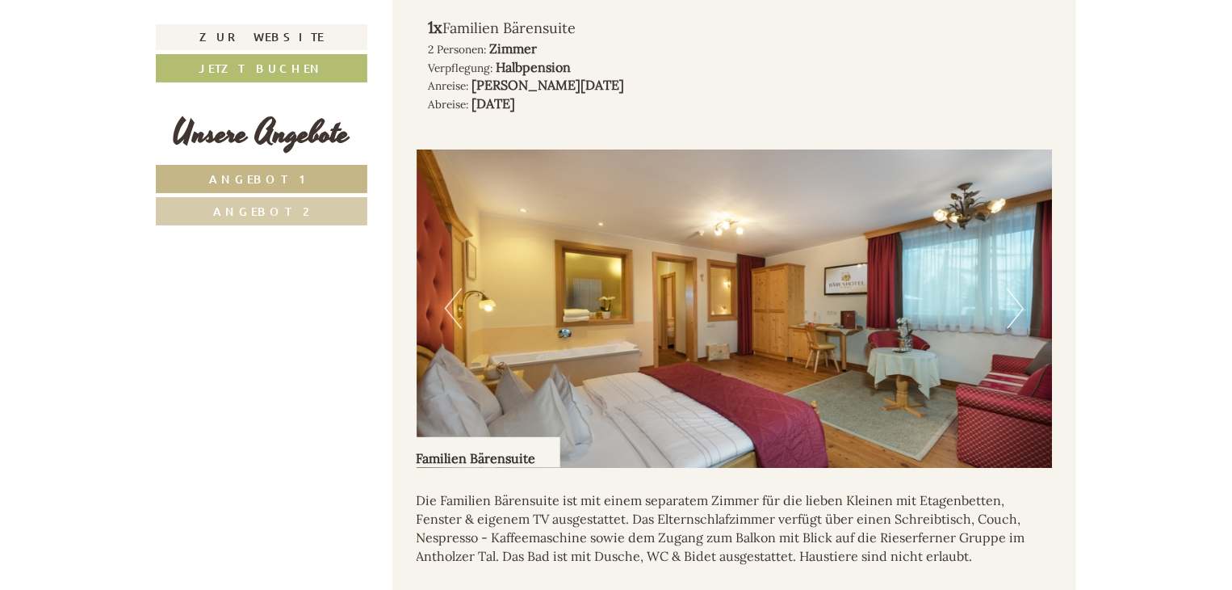
click at [1013, 288] on button "Next" at bounding box center [1015, 308] width 17 height 40
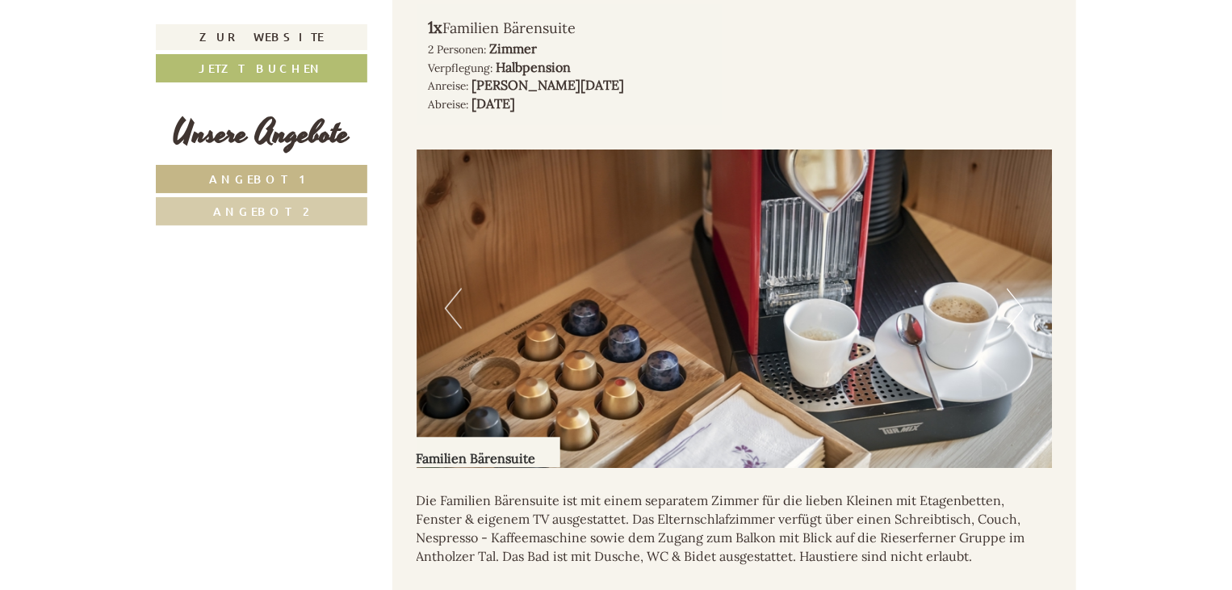
click at [1013, 288] on button "Next" at bounding box center [1015, 308] width 17 height 40
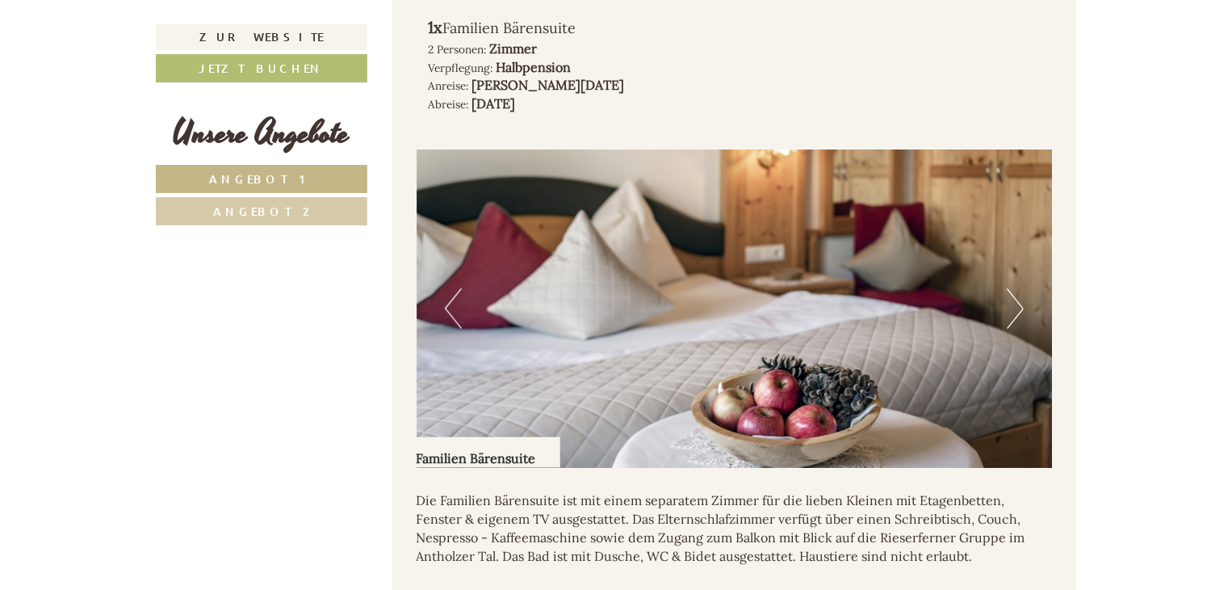
click at [1013, 288] on button "Next" at bounding box center [1015, 308] width 17 height 40
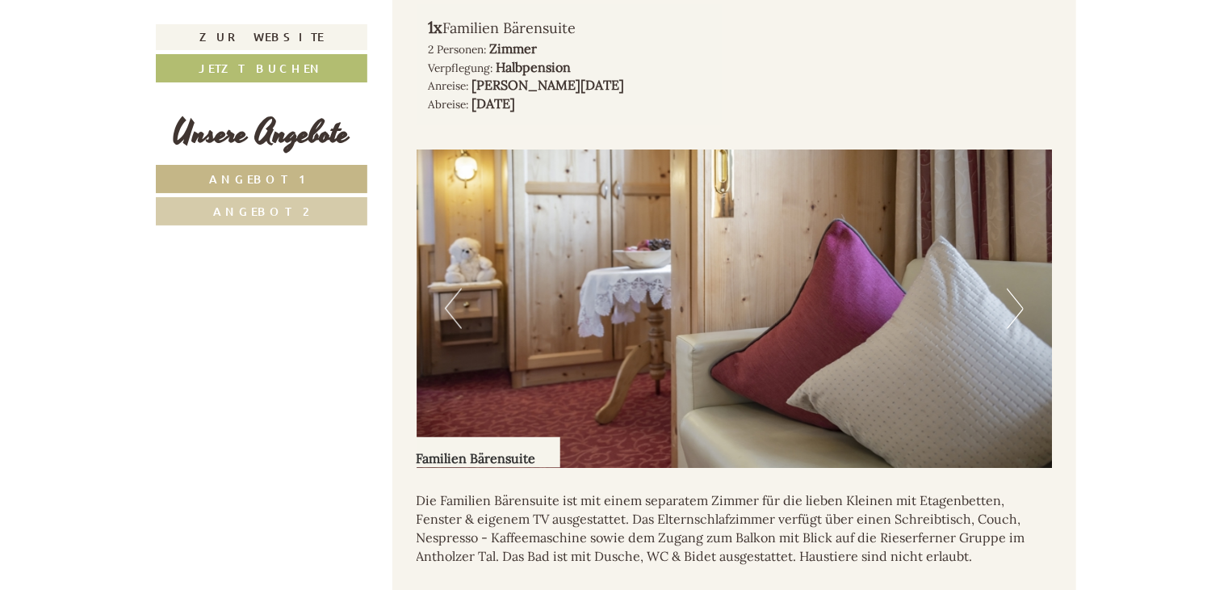
click at [1013, 288] on button "Next" at bounding box center [1015, 308] width 17 height 40
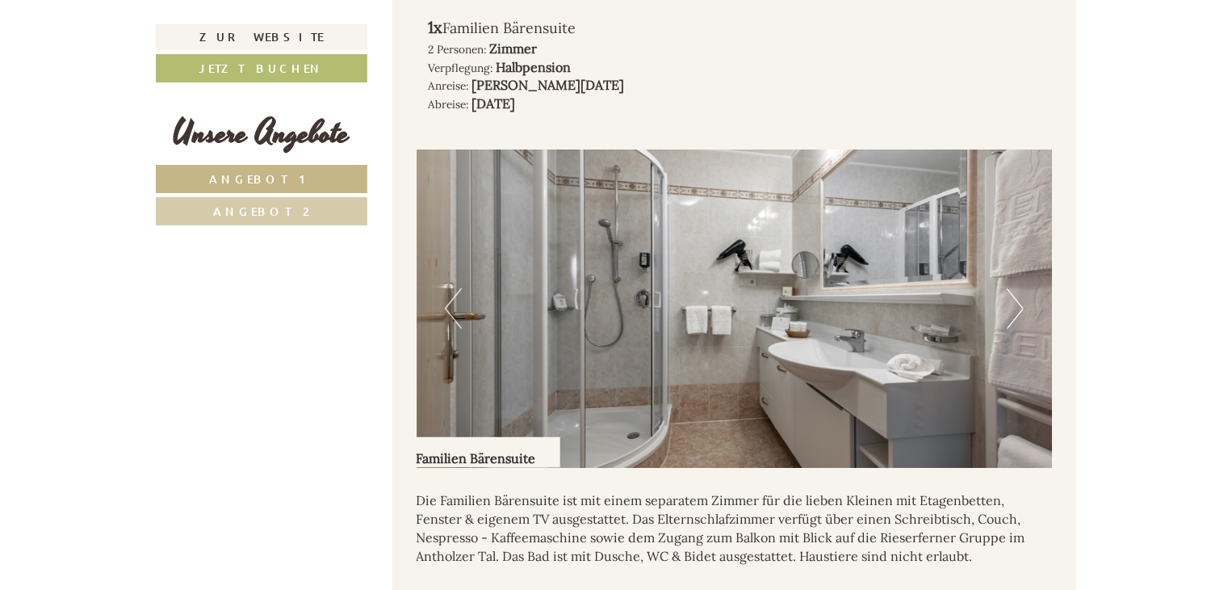
click at [1013, 288] on button "Next" at bounding box center [1015, 308] width 17 height 40
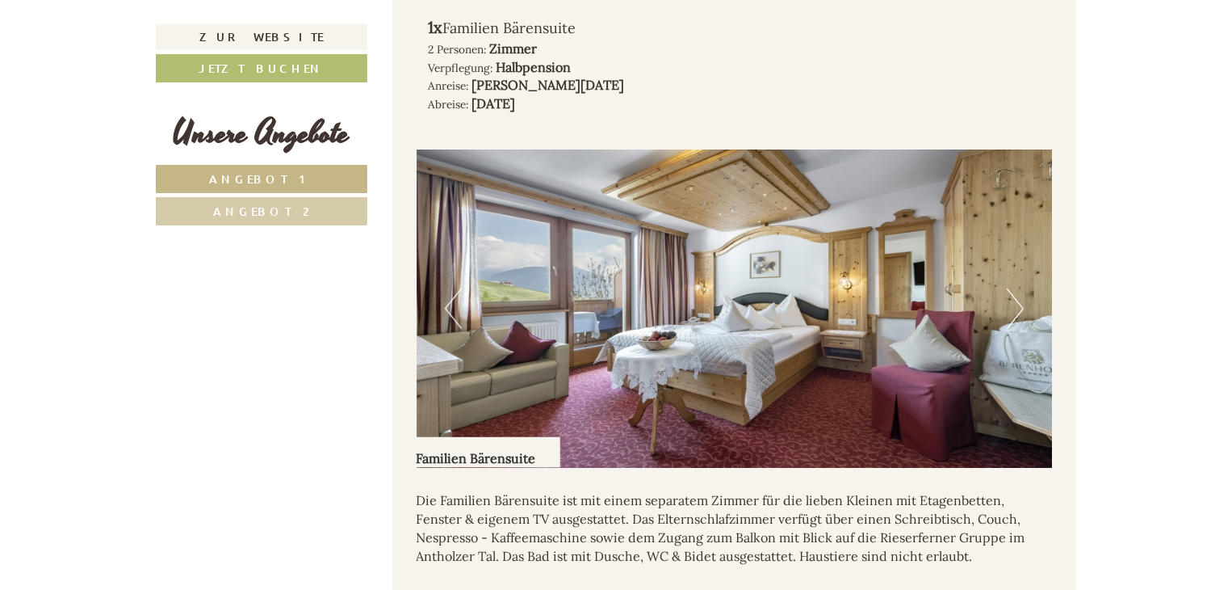
click at [1013, 288] on button "Next" at bounding box center [1015, 308] width 17 height 40
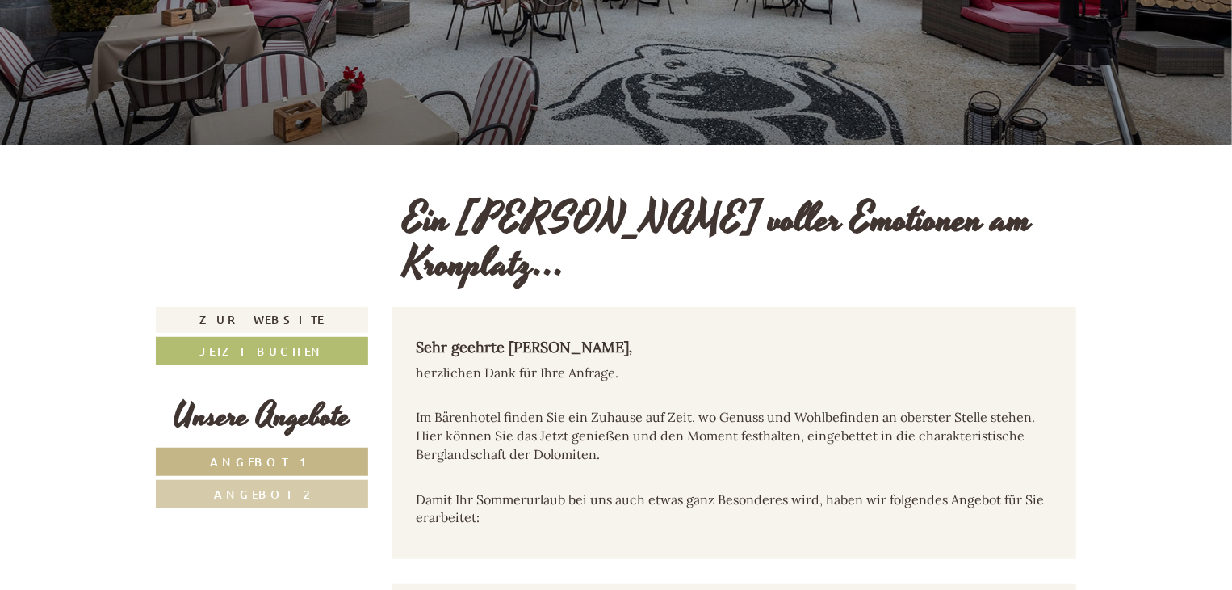
scroll to position [323, 0]
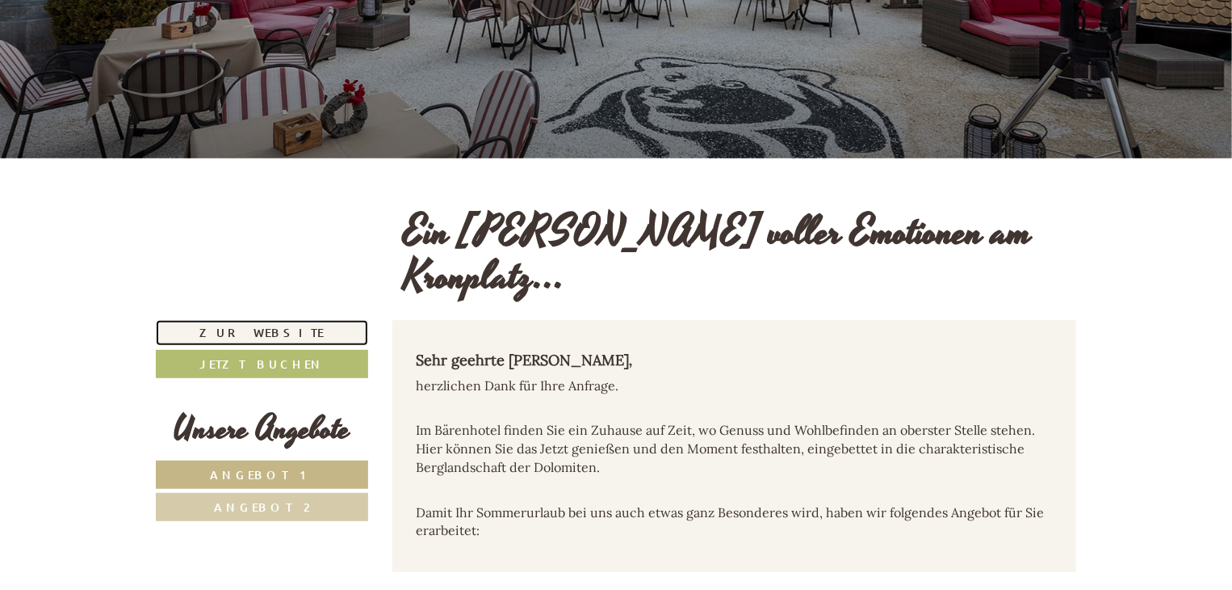
click at [262, 320] on link "Zur Website" at bounding box center [262, 333] width 212 height 26
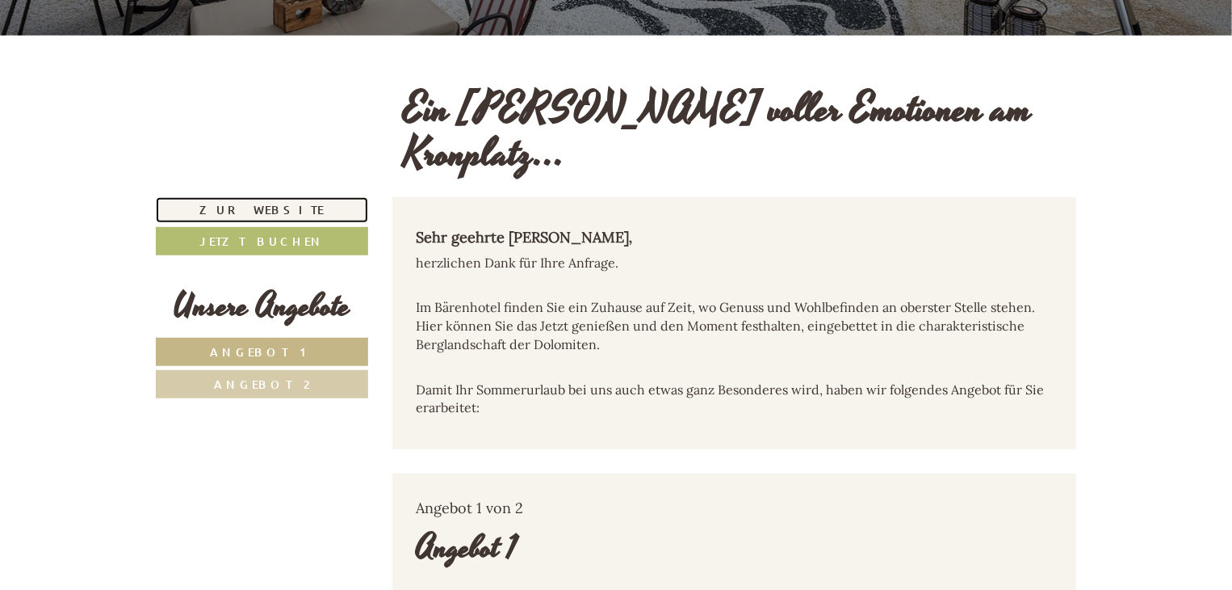
scroll to position [485, 0]
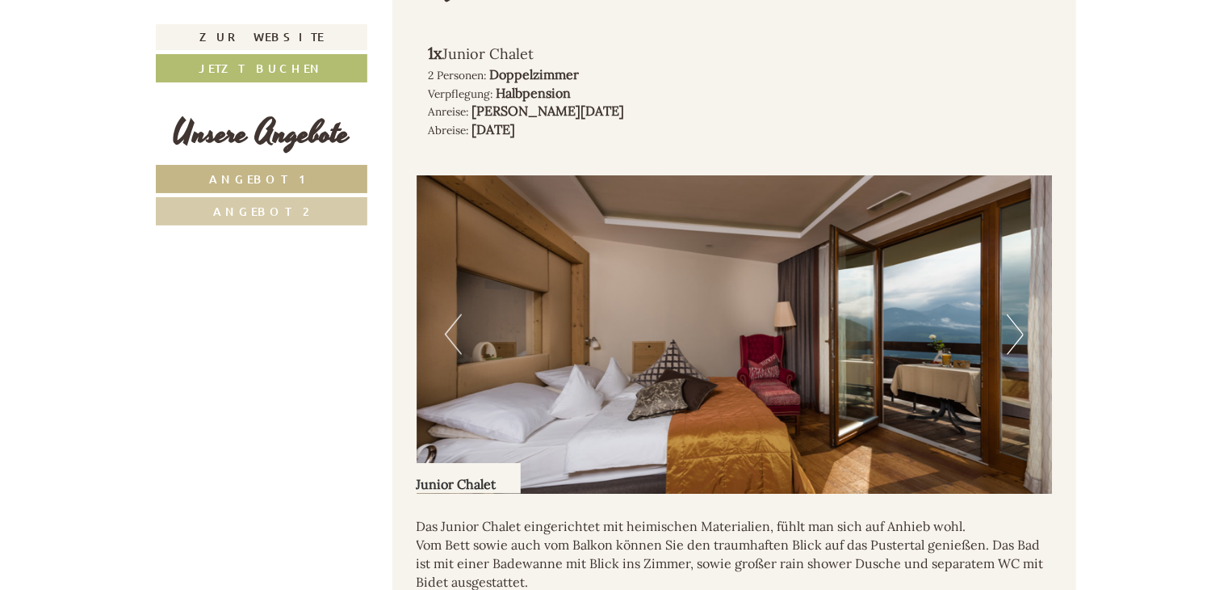
scroll to position [969, 0]
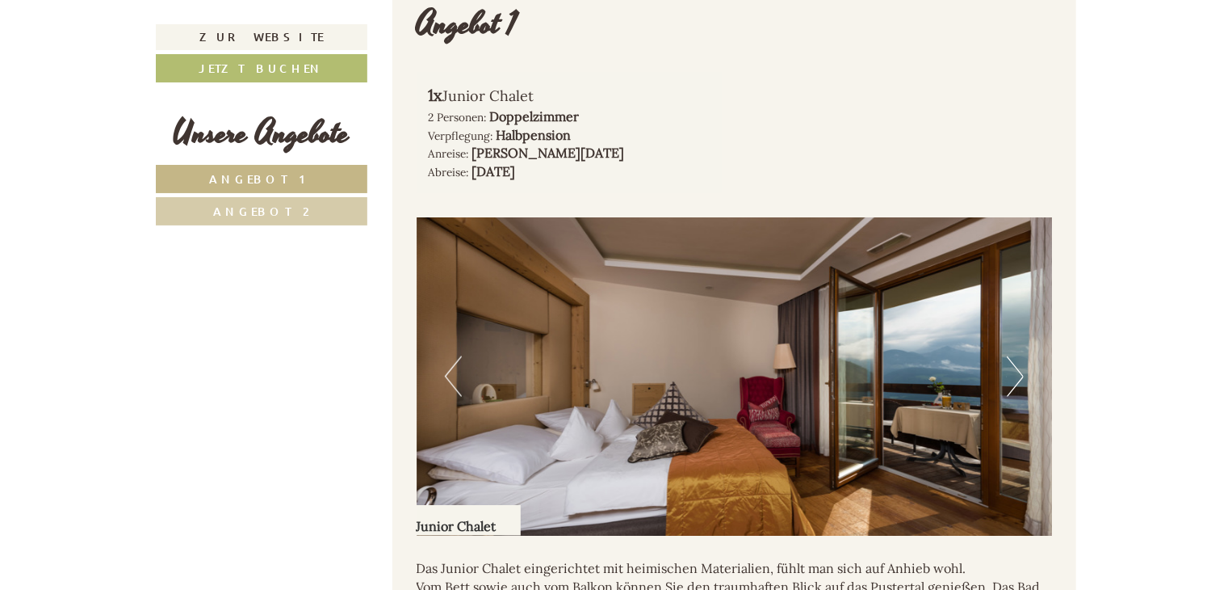
click at [701, 290] on img at bounding box center [735, 376] width 636 height 318
click at [1014, 356] on button "Next" at bounding box center [1015, 376] width 17 height 40
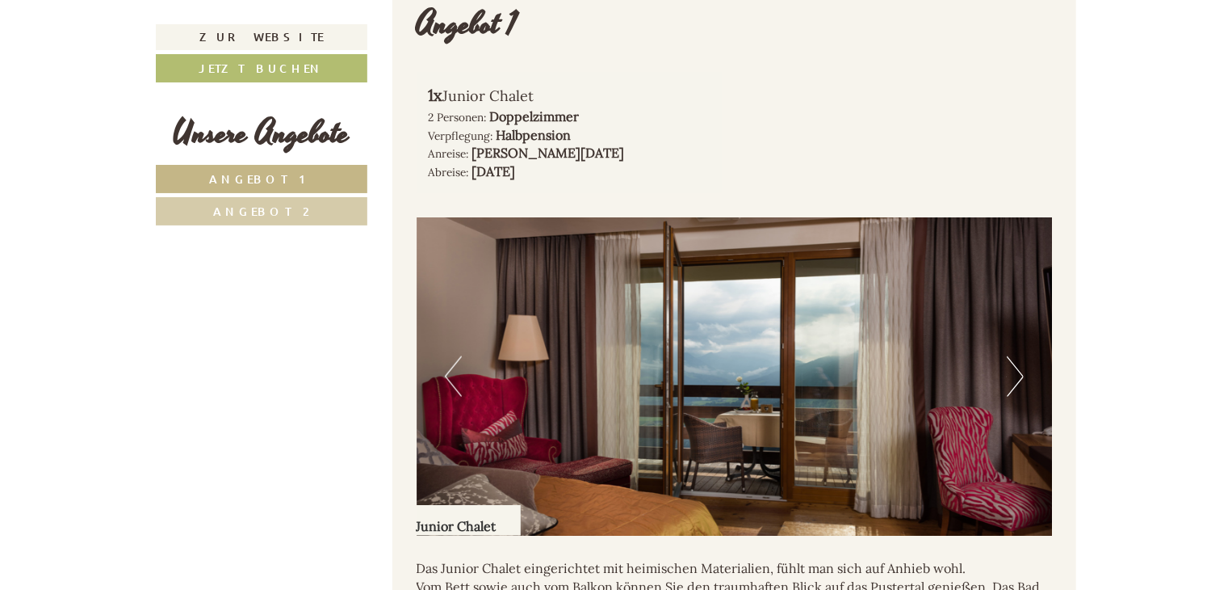
click at [1014, 356] on button "Next" at bounding box center [1015, 376] width 17 height 40
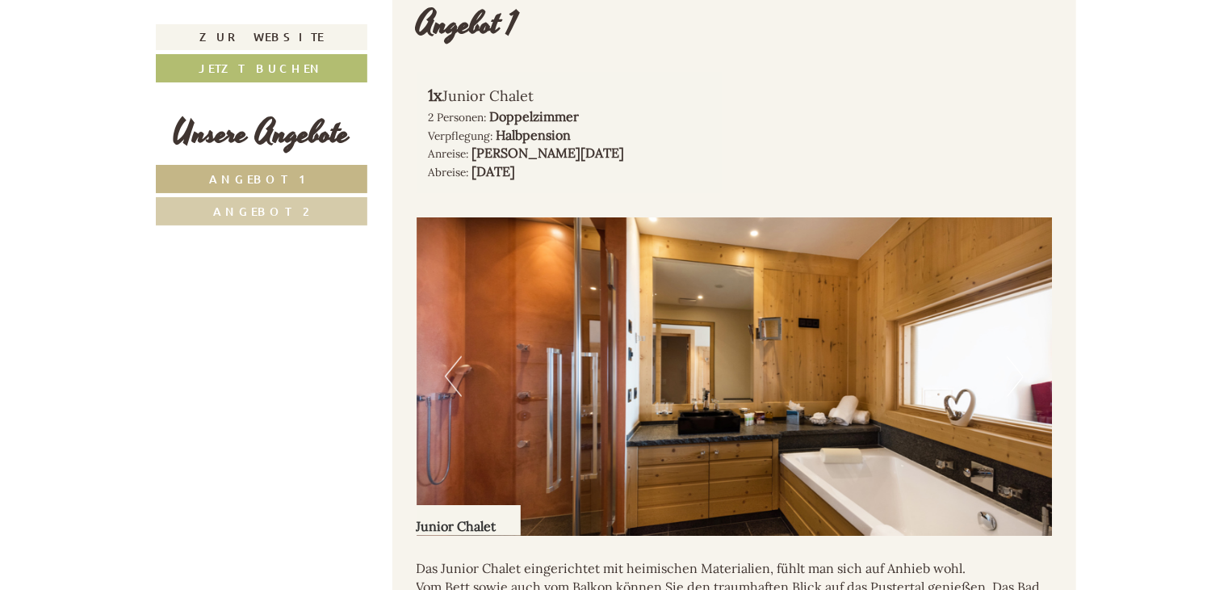
click at [1014, 356] on button "Next" at bounding box center [1015, 376] width 17 height 40
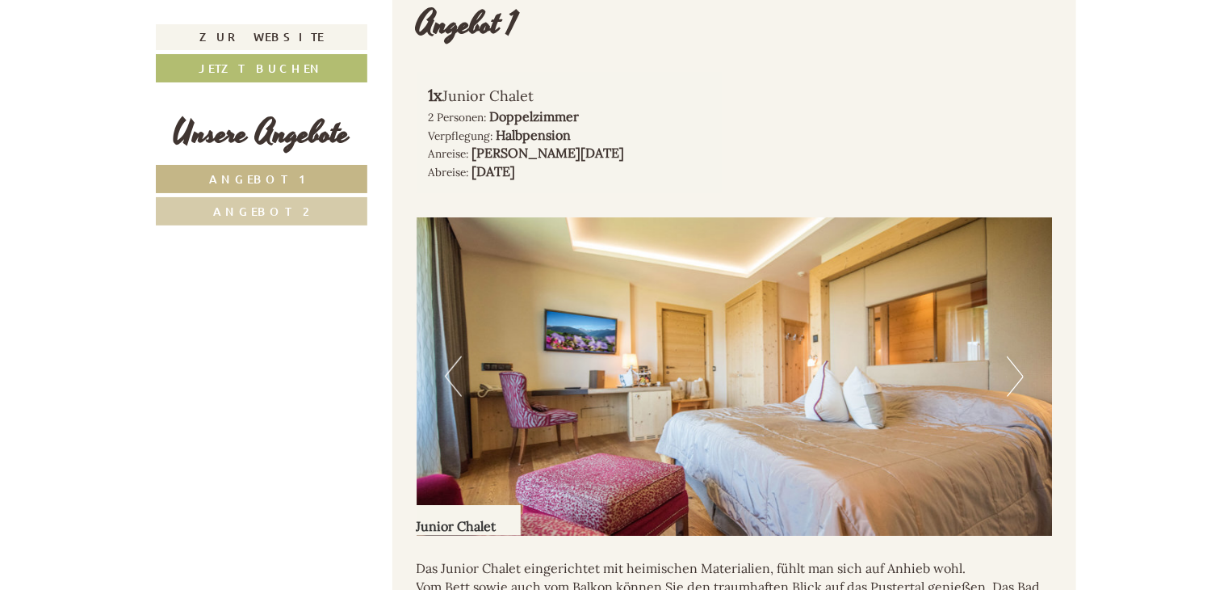
click at [1014, 356] on button "Next" at bounding box center [1015, 376] width 17 height 40
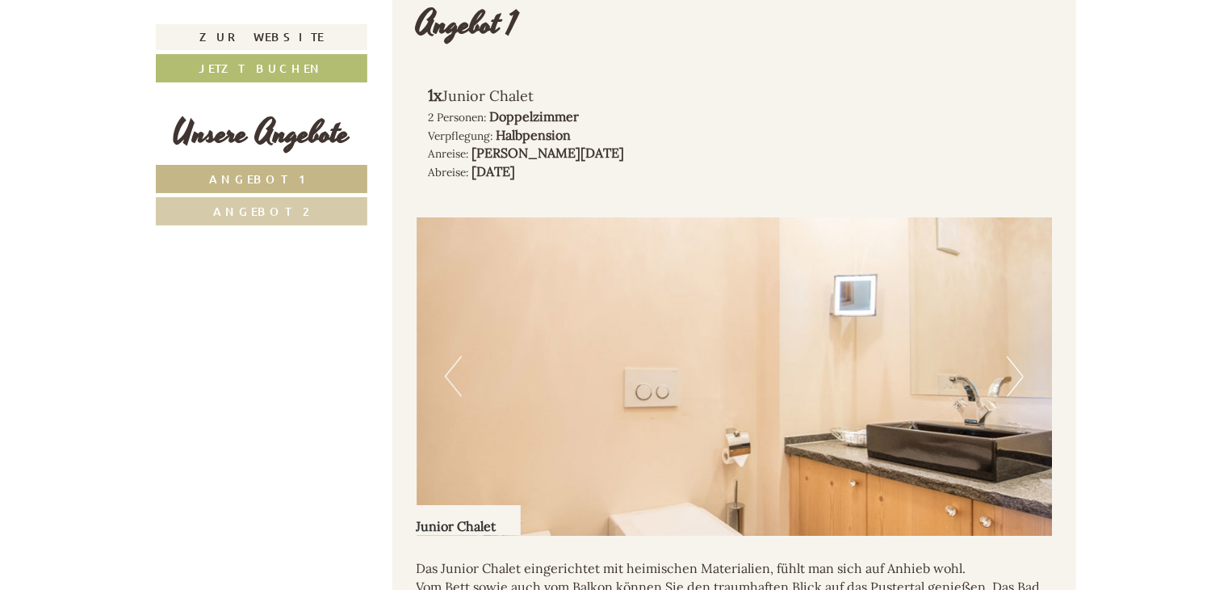
click at [1014, 356] on button "Next" at bounding box center [1015, 376] width 17 height 40
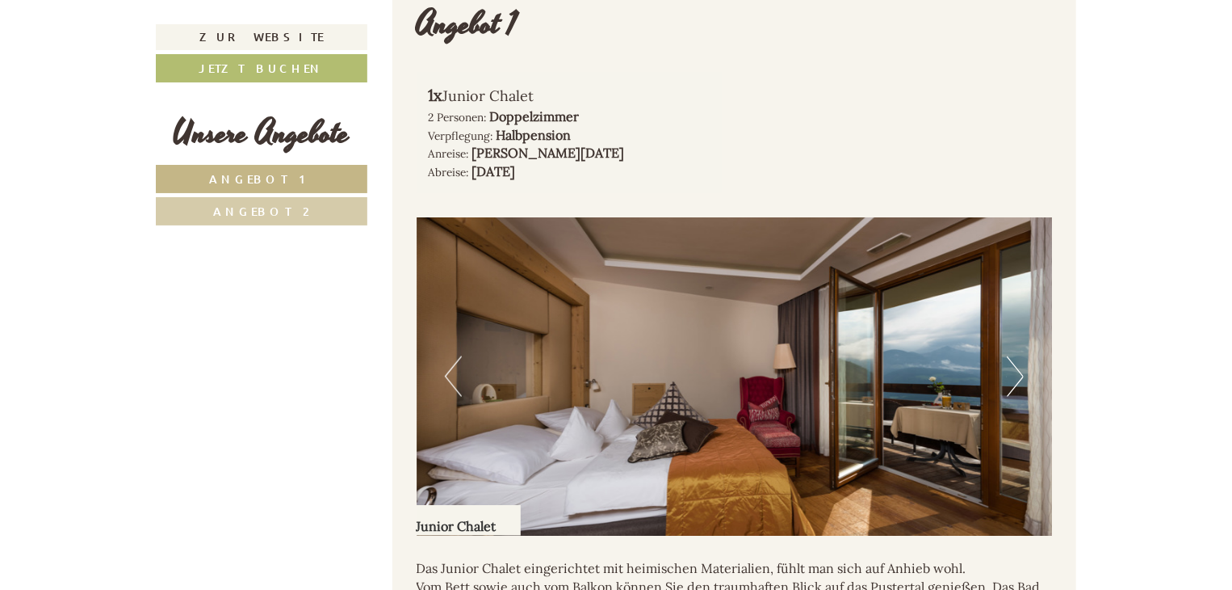
click at [1014, 356] on button "Next" at bounding box center [1015, 376] width 17 height 40
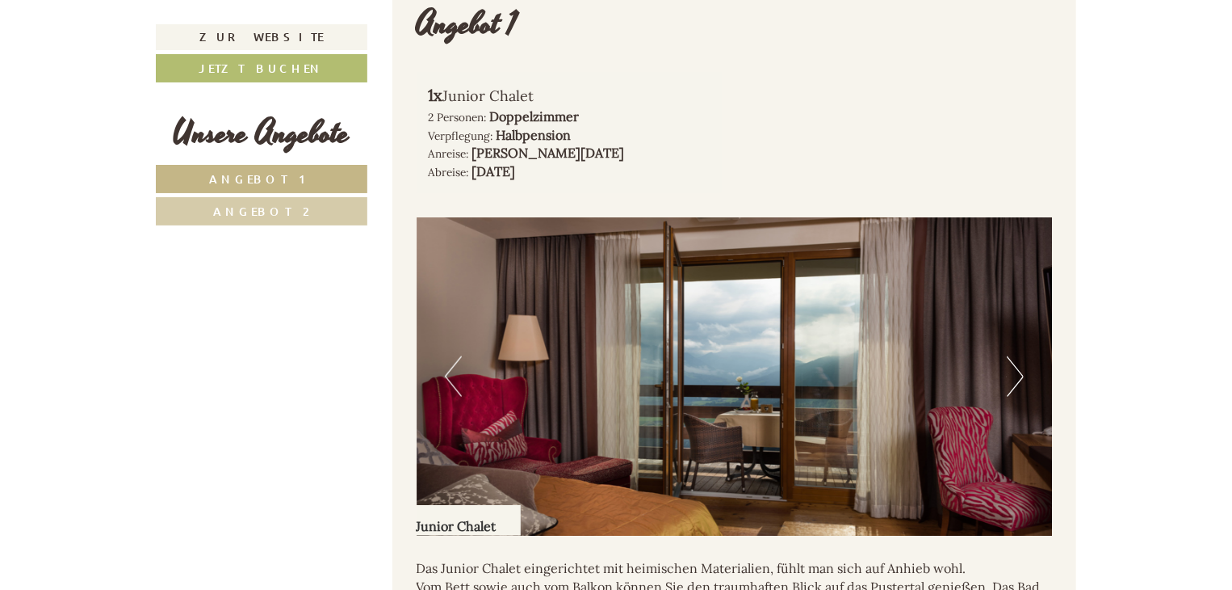
click at [1014, 356] on button "Next" at bounding box center [1015, 376] width 17 height 40
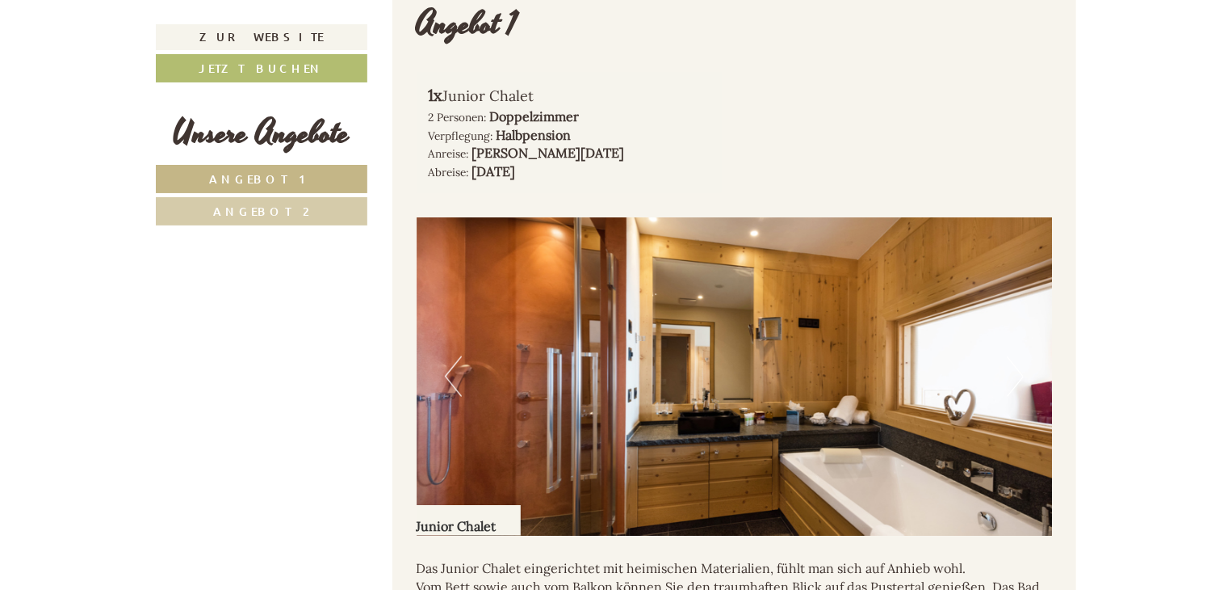
click at [1014, 356] on button "Next" at bounding box center [1015, 376] width 17 height 40
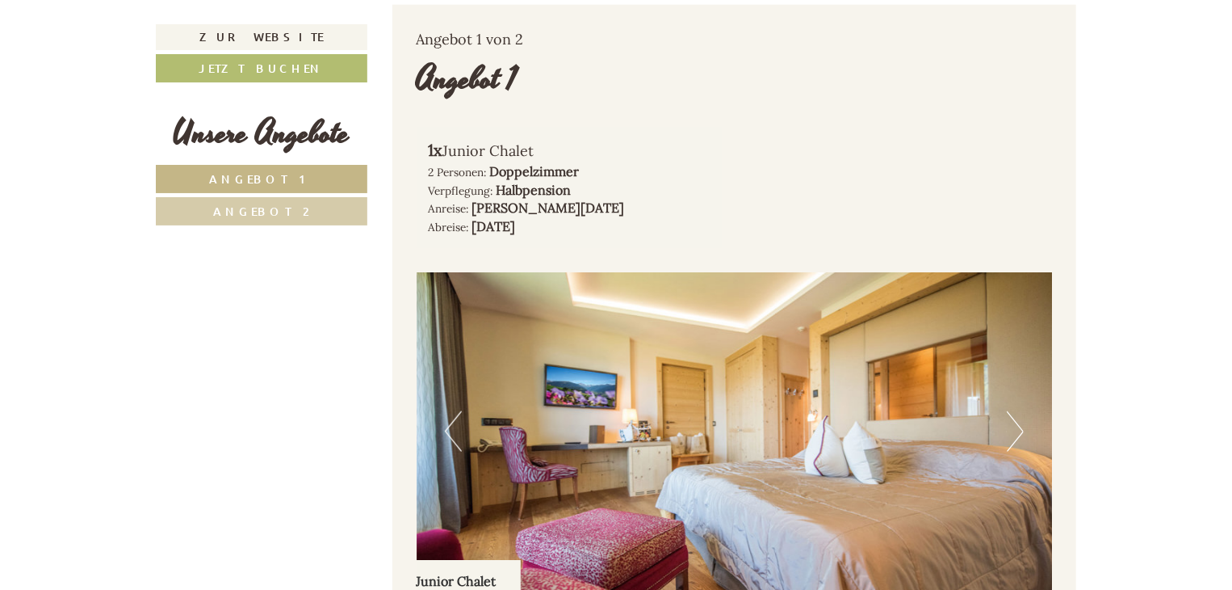
scroll to position [888, 0]
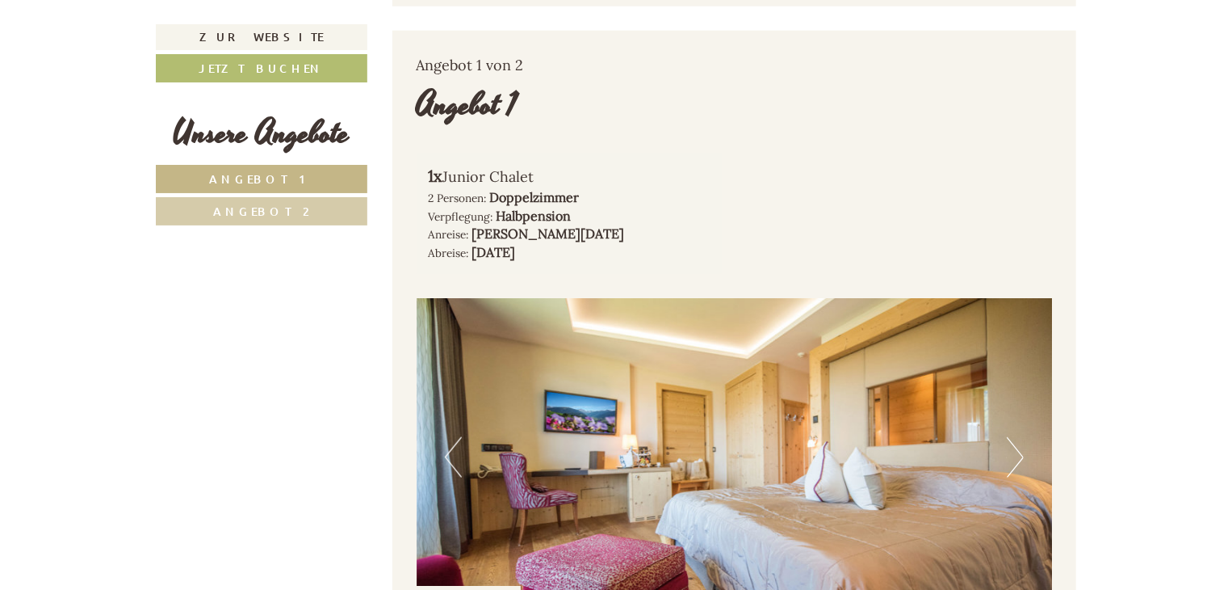
click at [752, 345] on img at bounding box center [735, 457] width 636 height 318
click at [262, 31] on link "Zur Website" at bounding box center [262, 37] width 212 height 26
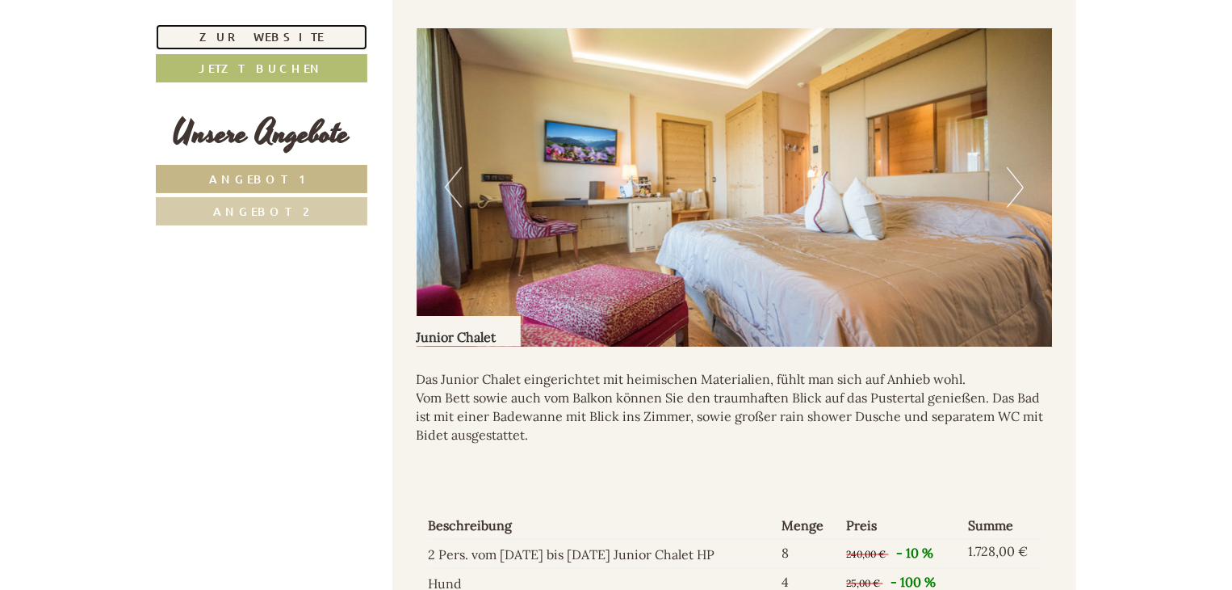
scroll to position [1131, 0]
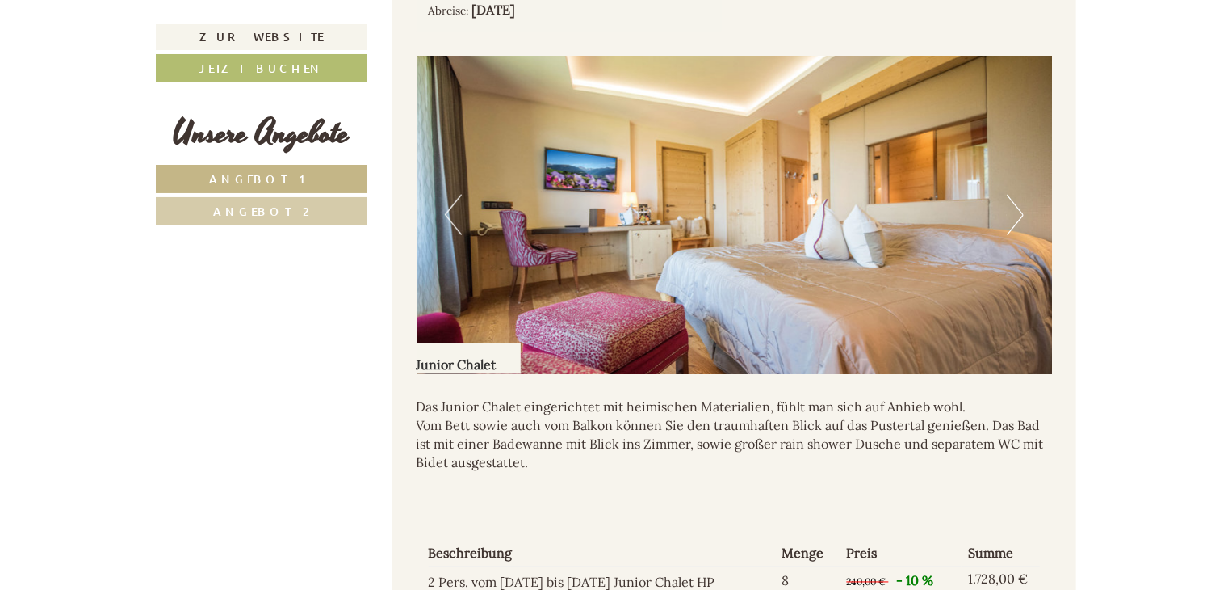
click at [1013, 149] on img at bounding box center [735, 215] width 636 height 318
click at [1016, 195] on button "Next" at bounding box center [1015, 215] width 17 height 40
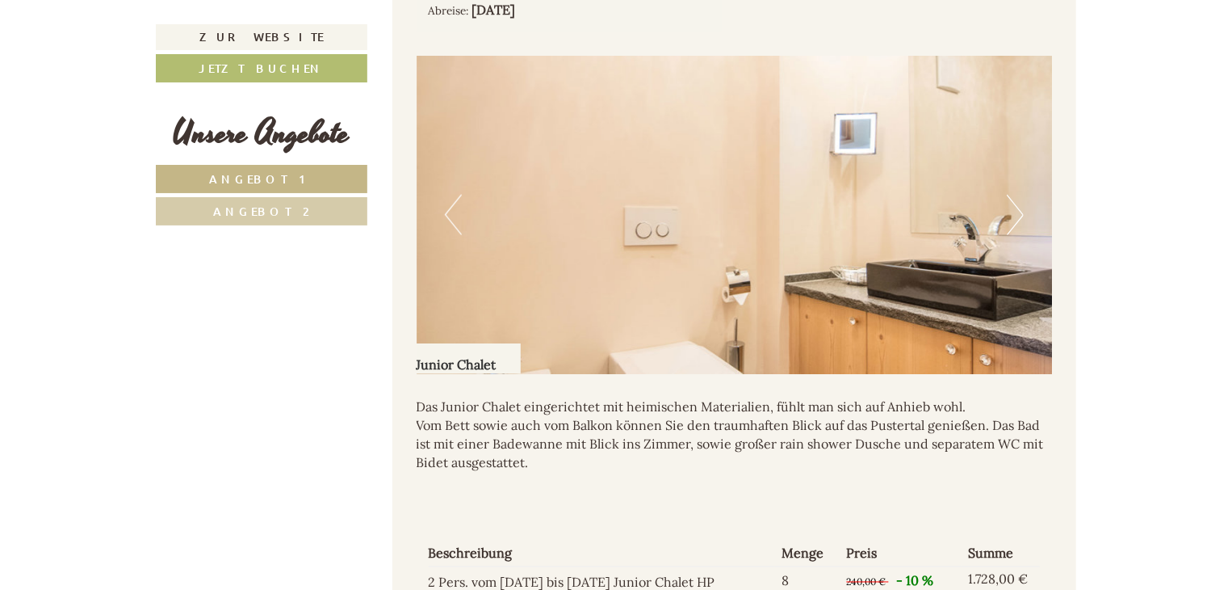
click at [1025, 169] on img at bounding box center [735, 215] width 636 height 318
click at [1021, 195] on button "Next" at bounding box center [1015, 215] width 17 height 40
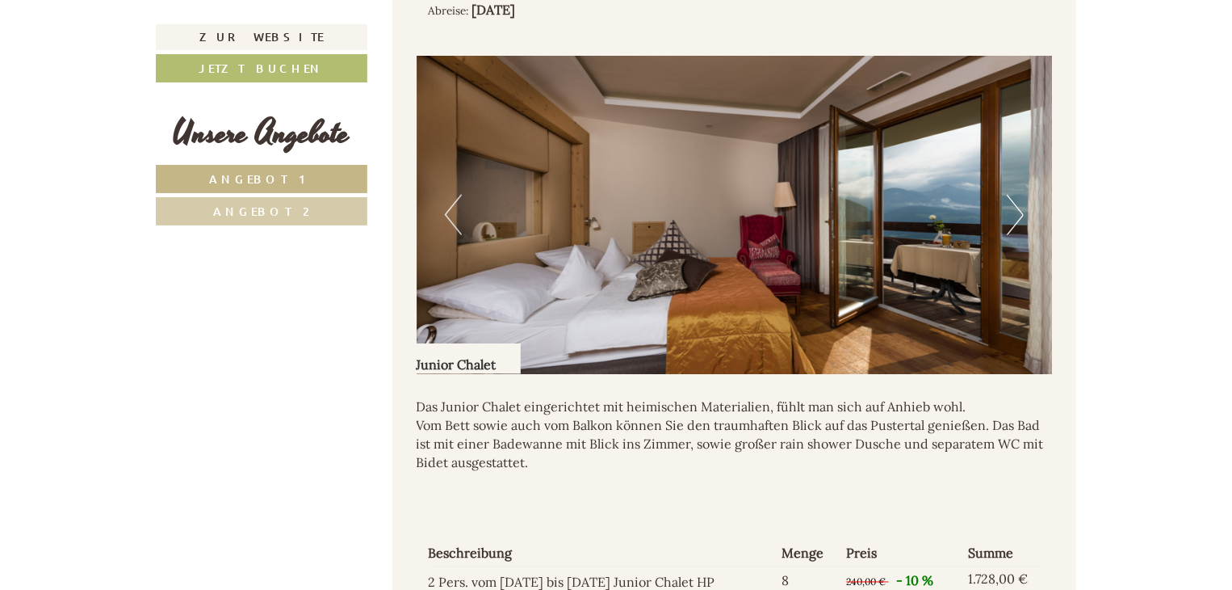
click at [1021, 195] on button "Next" at bounding box center [1015, 215] width 17 height 40
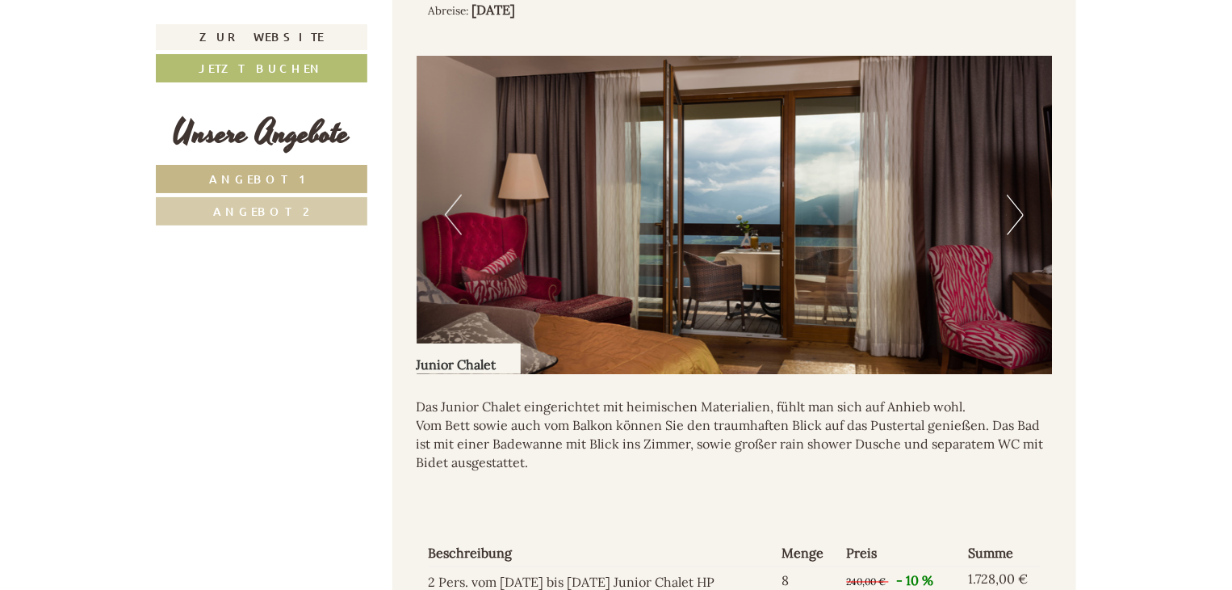
click at [1021, 195] on button "Next" at bounding box center [1015, 215] width 17 height 40
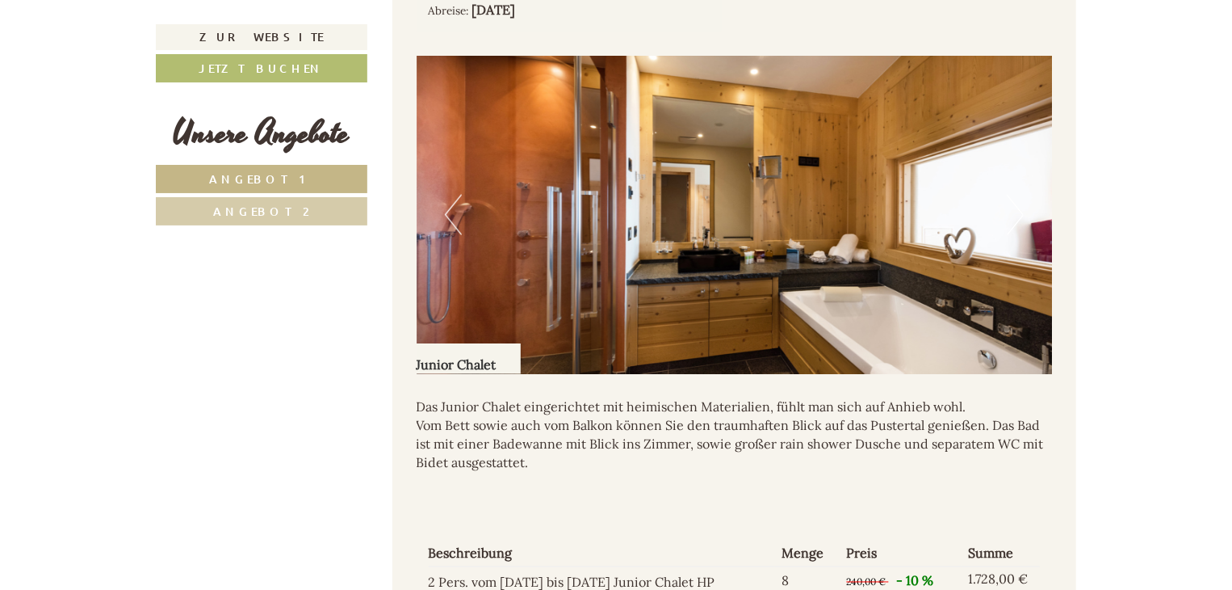
click at [1021, 195] on button "Next" at bounding box center [1015, 215] width 17 height 40
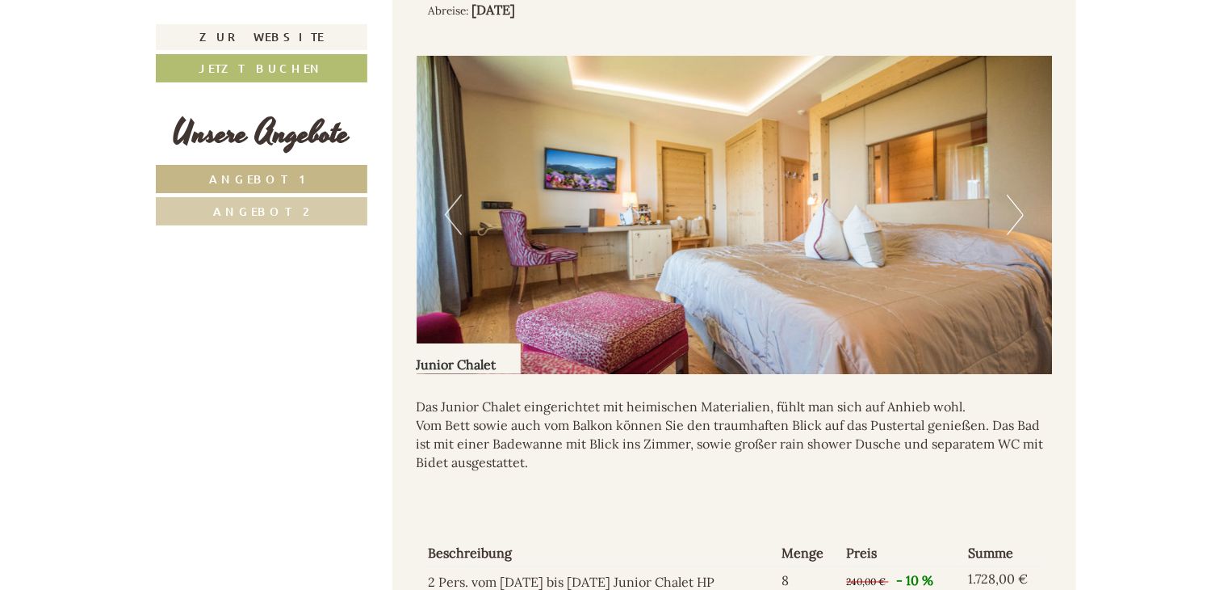
click at [1021, 195] on button "Next" at bounding box center [1015, 215] width 17 height 40
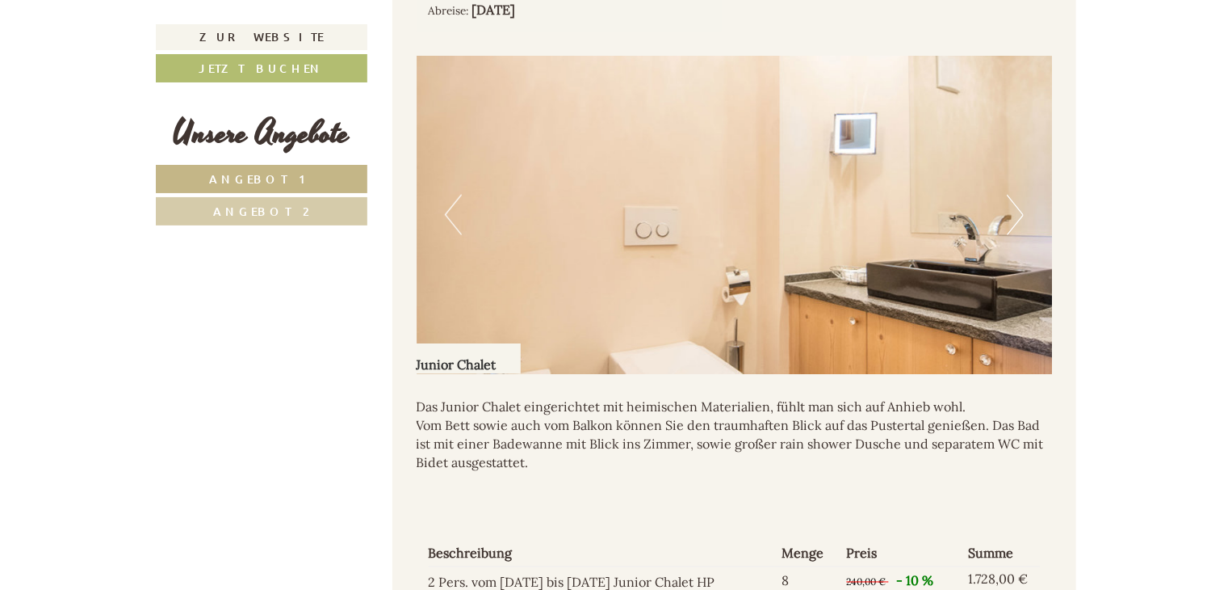
click at [1021, 195] on button "Next" at bounding box center [1015, 215] width 17 height 40
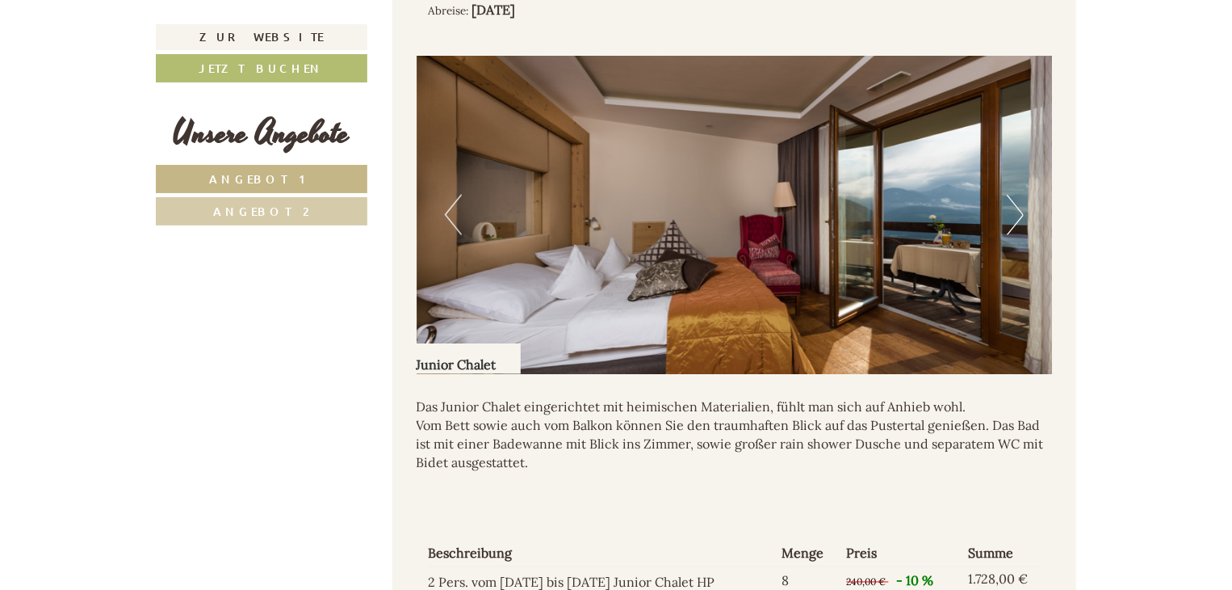
click at [1021, 195] on button "Next" at bounding box center [1015, 215] width 17 height 40
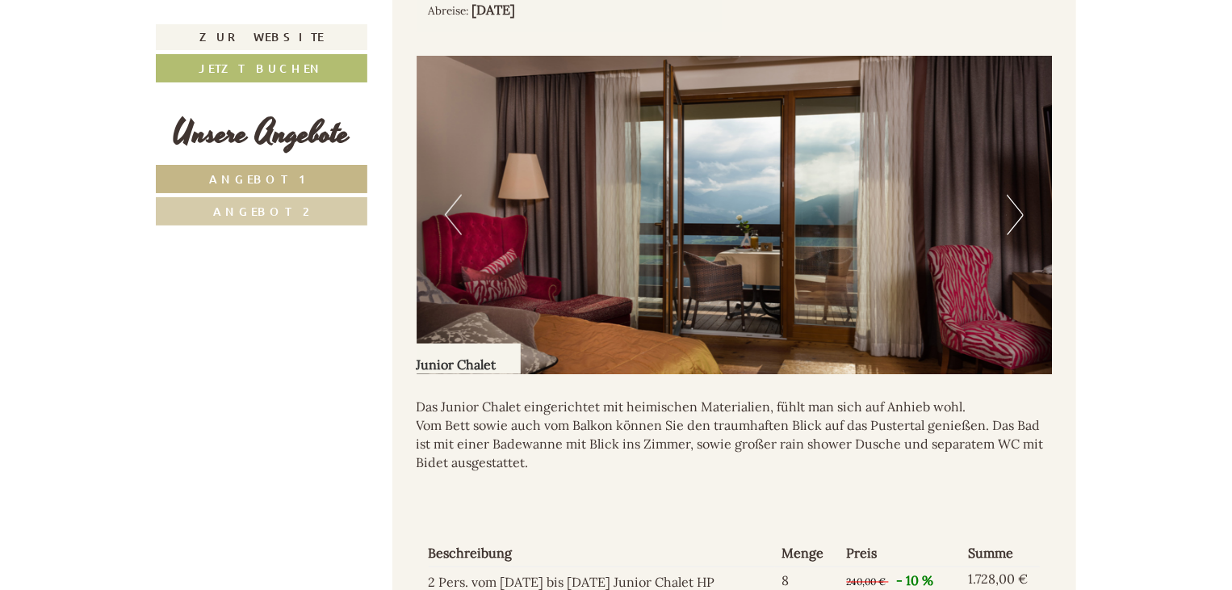
click at [1021, 195] on button "Next" at bounding box center [1015, 215] width 17 height 40
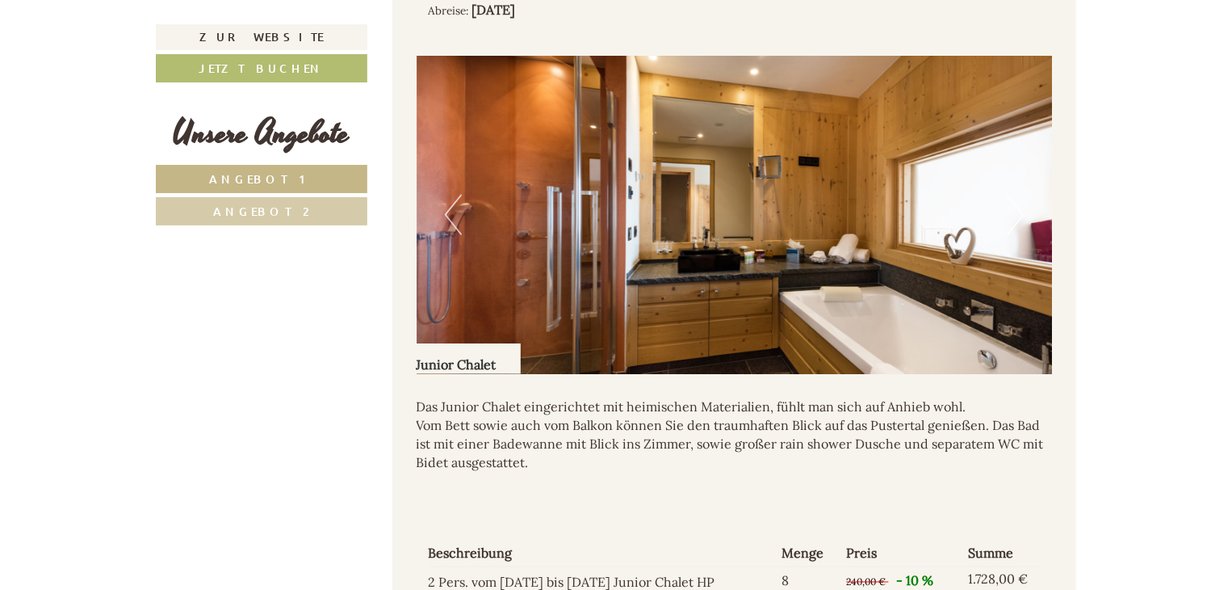
click at [1021, 195] on button "Next" at bounding box center [1015, 215] width 17 height 40
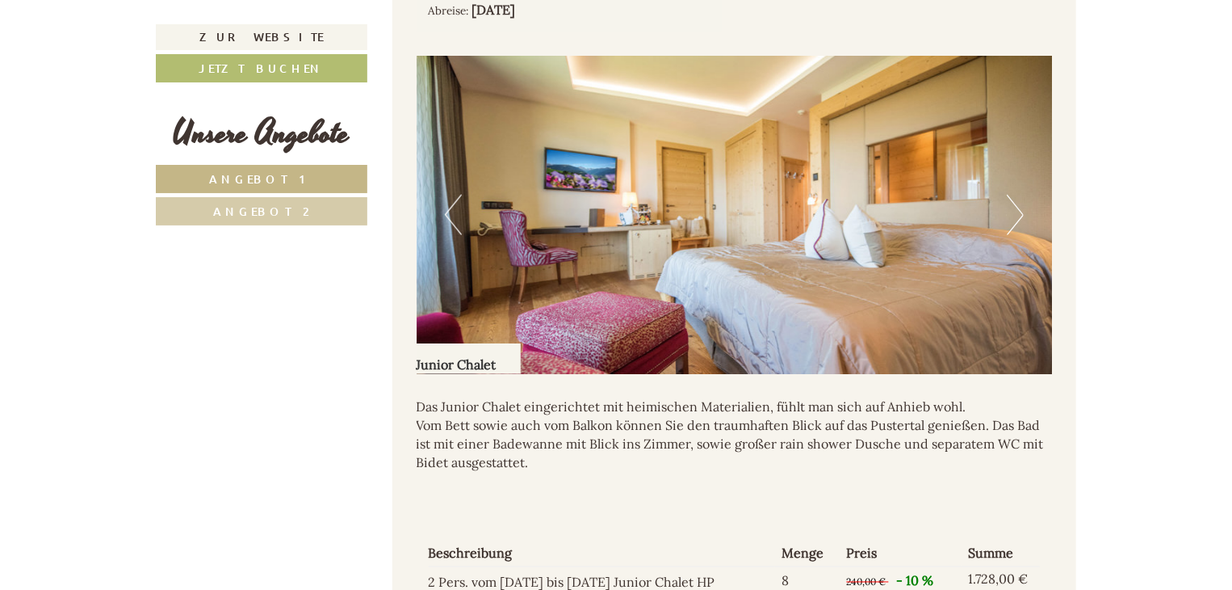
click at [1021, 195] on button "Next" at bounding box center [1015, 215] width 17 height 40
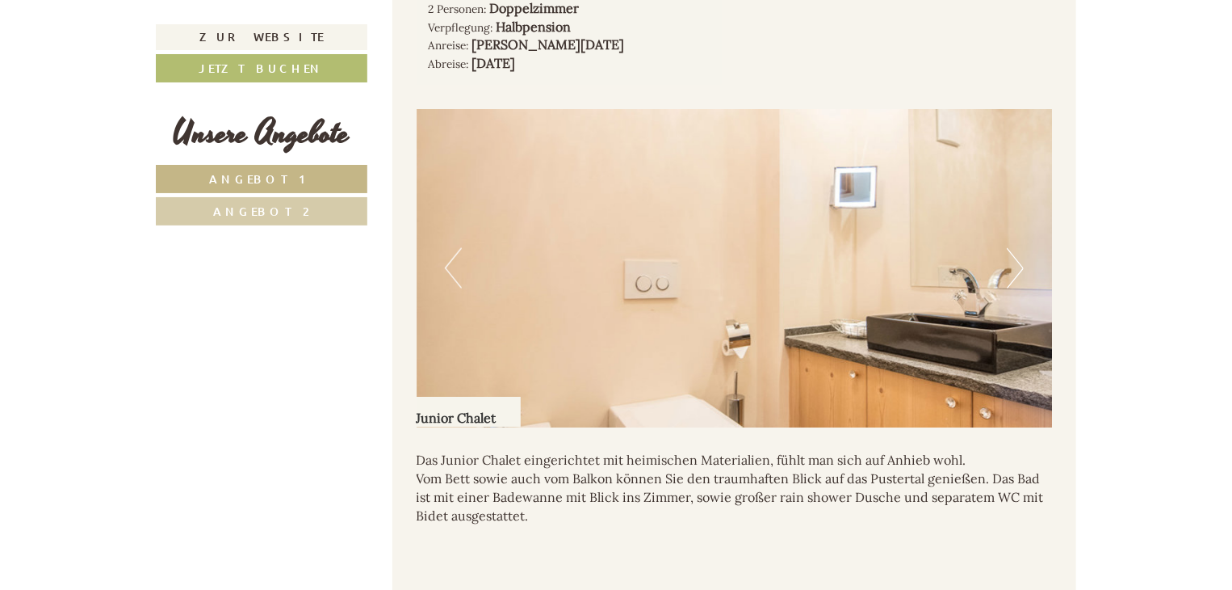
scroll to position [1050, 0]
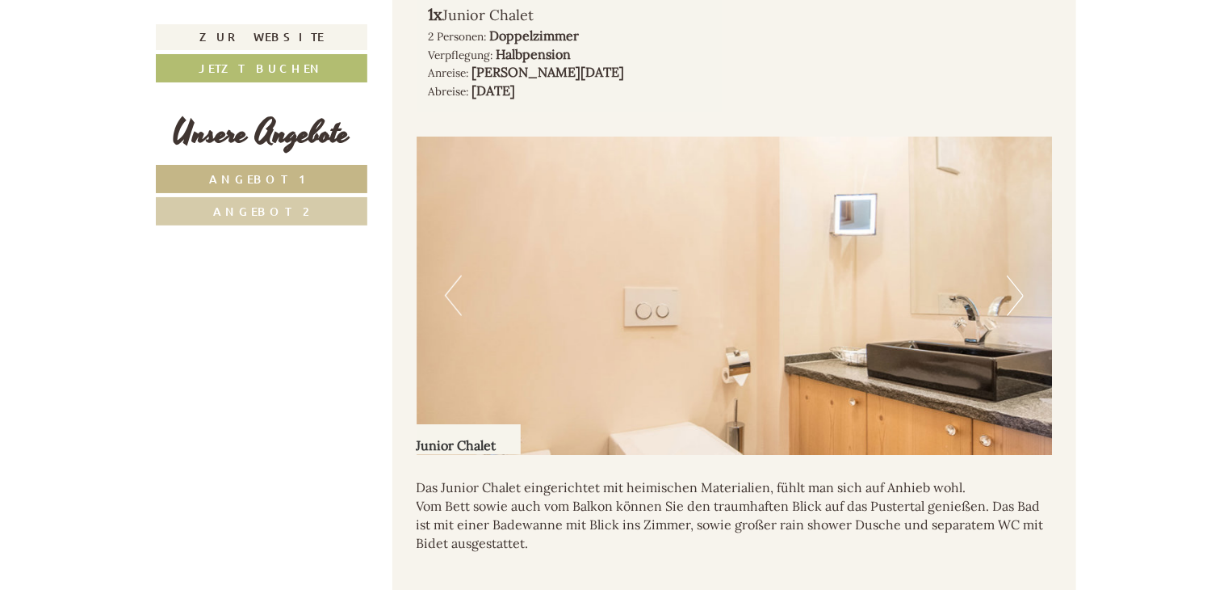
click at [1014, 275] on button "Next" at bounding box center [1015, 295] width 17 height 40
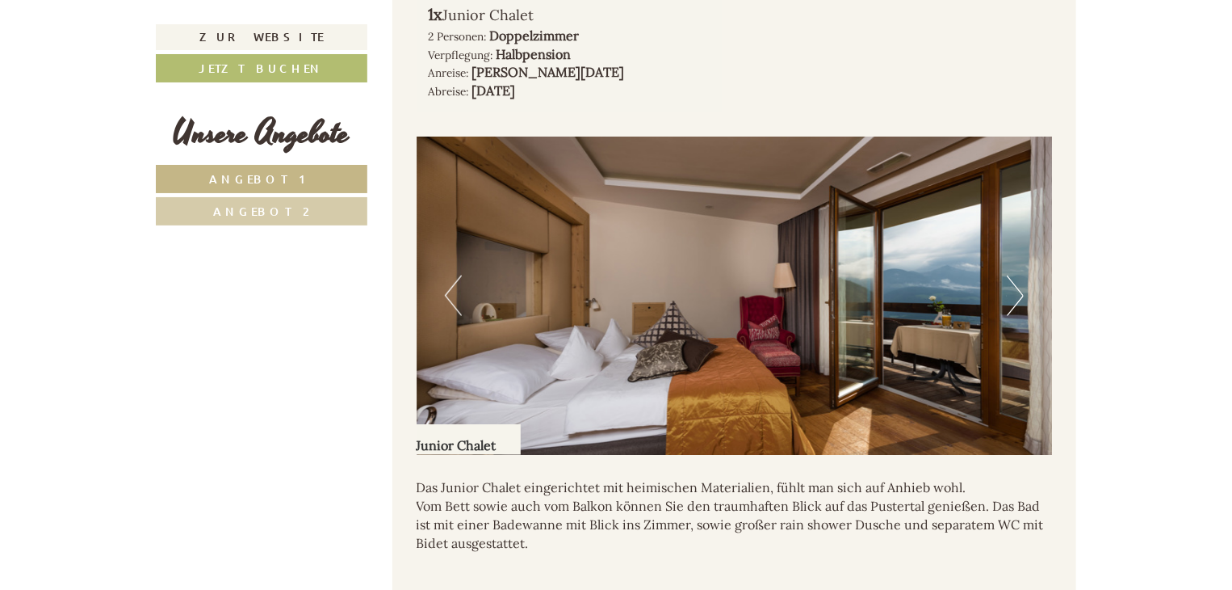
click at [1014, 275] on button "Next" at bounding box center [1015, 295] width 17 height 40
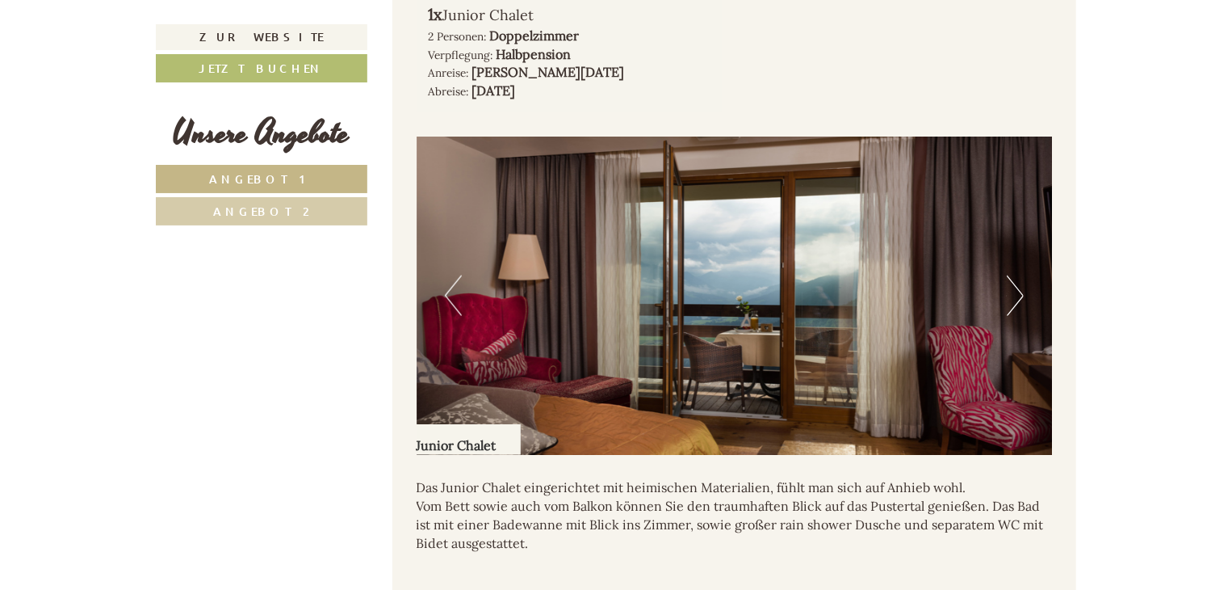
click at [1014, 275] on button "Next" at bounding box center [1015, 295] width 17 height 40
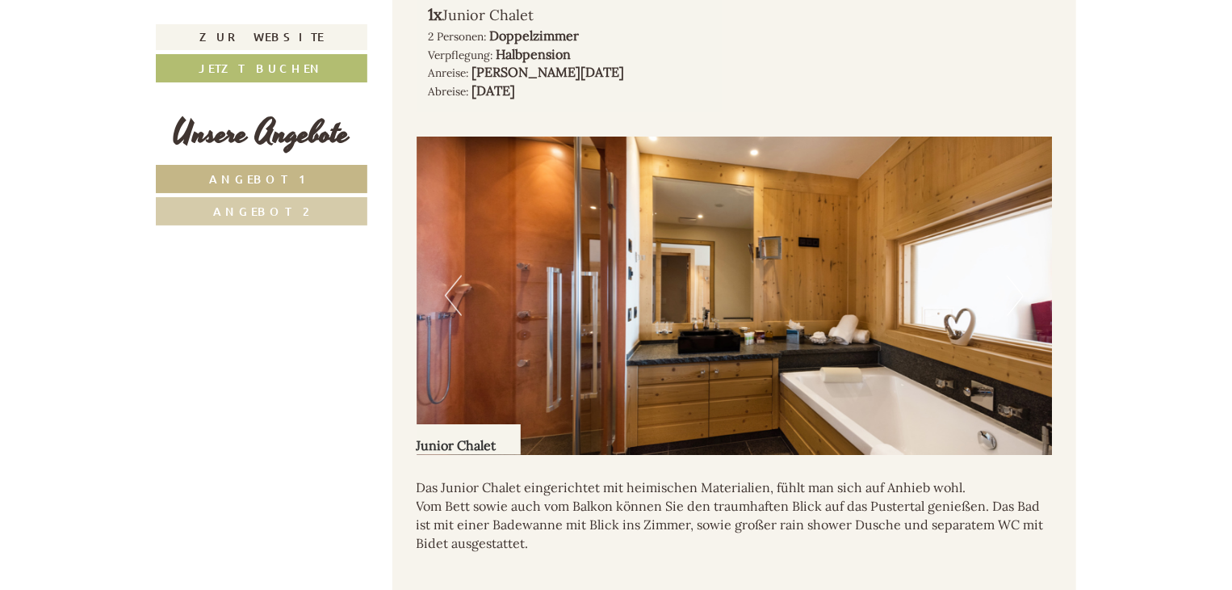
click at [1014, 275] on button "Next" at bounding box center [1015, 295] width 17 height 40
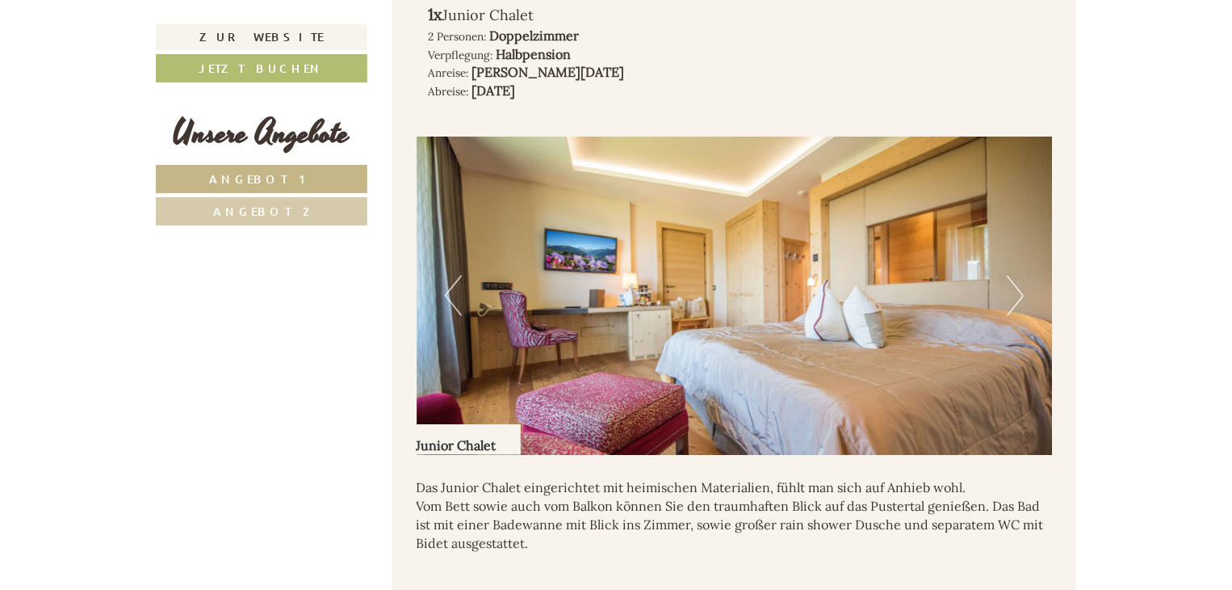
click at [439, 243] on img at bounding box center [735, 295] width 636 height 318
click at [449, 275] on button "Previous" at bounding box center [453, 295] width 17 height 40
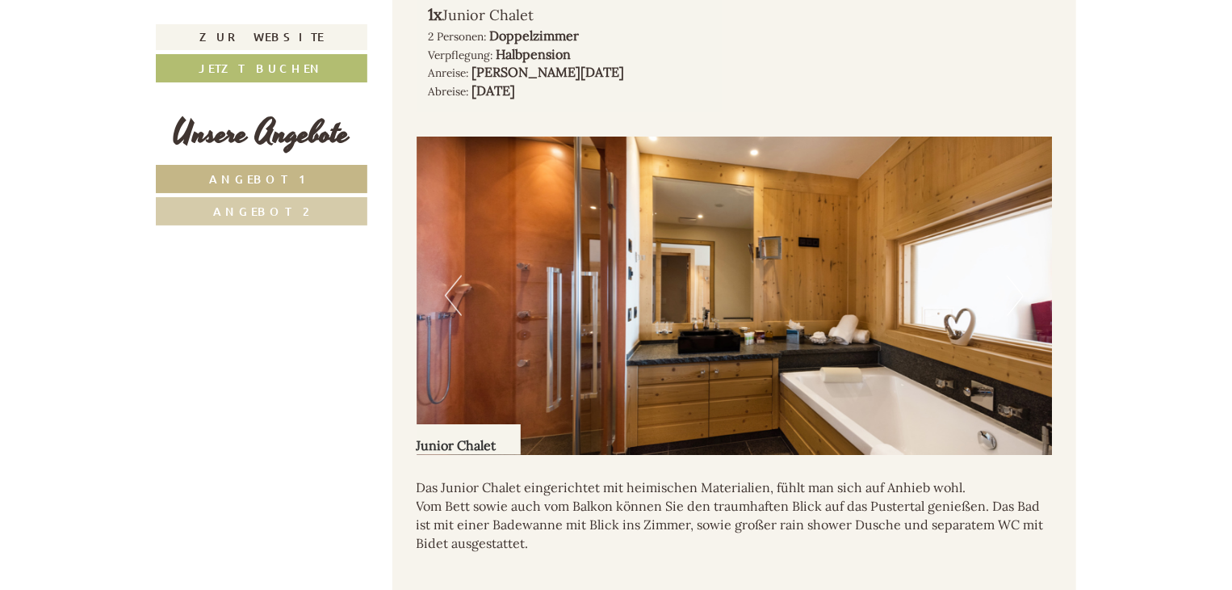
click at [443, 246] on img at bounding box center [735, 295] width 636 height 318
click at [451, 275] on button "Previous" at bounding box center [453, 295] width 17 height 40
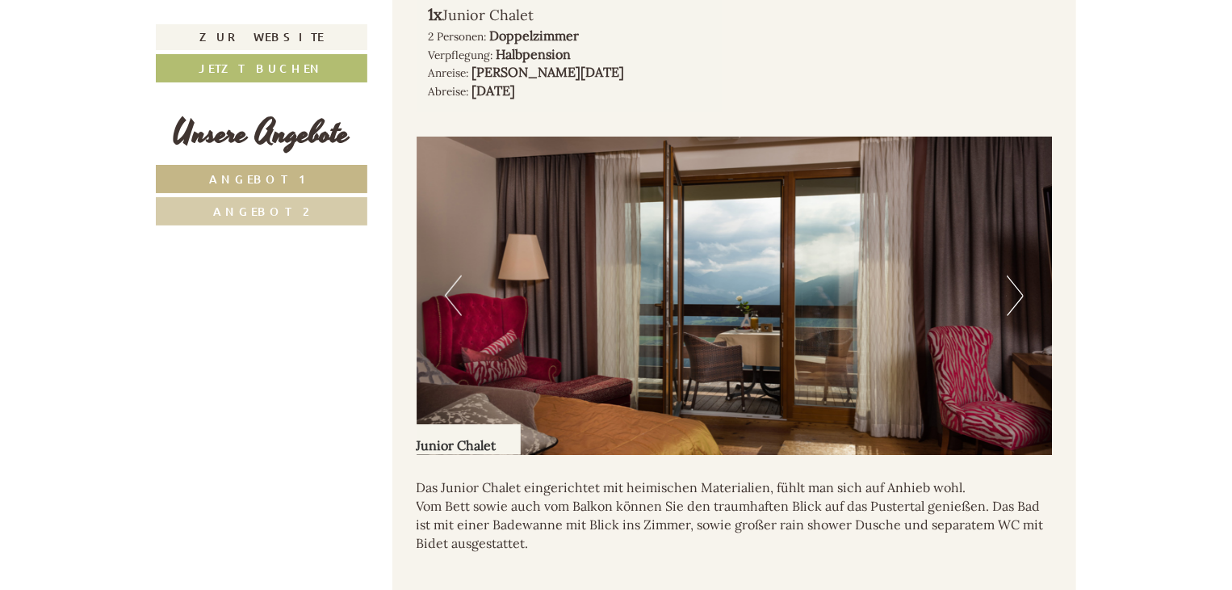
click at [1020, 275] on button "Next" at bounding box center [1015, 295] width 17 height 40
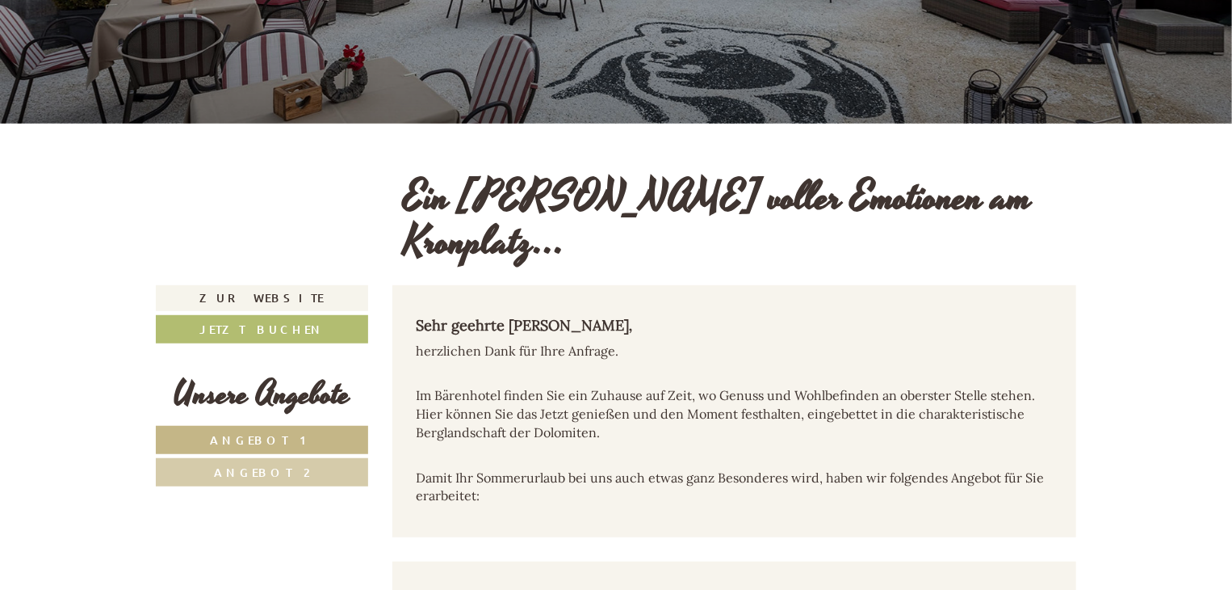
scroll to position [323, 0]
